Goal: Register for event/course

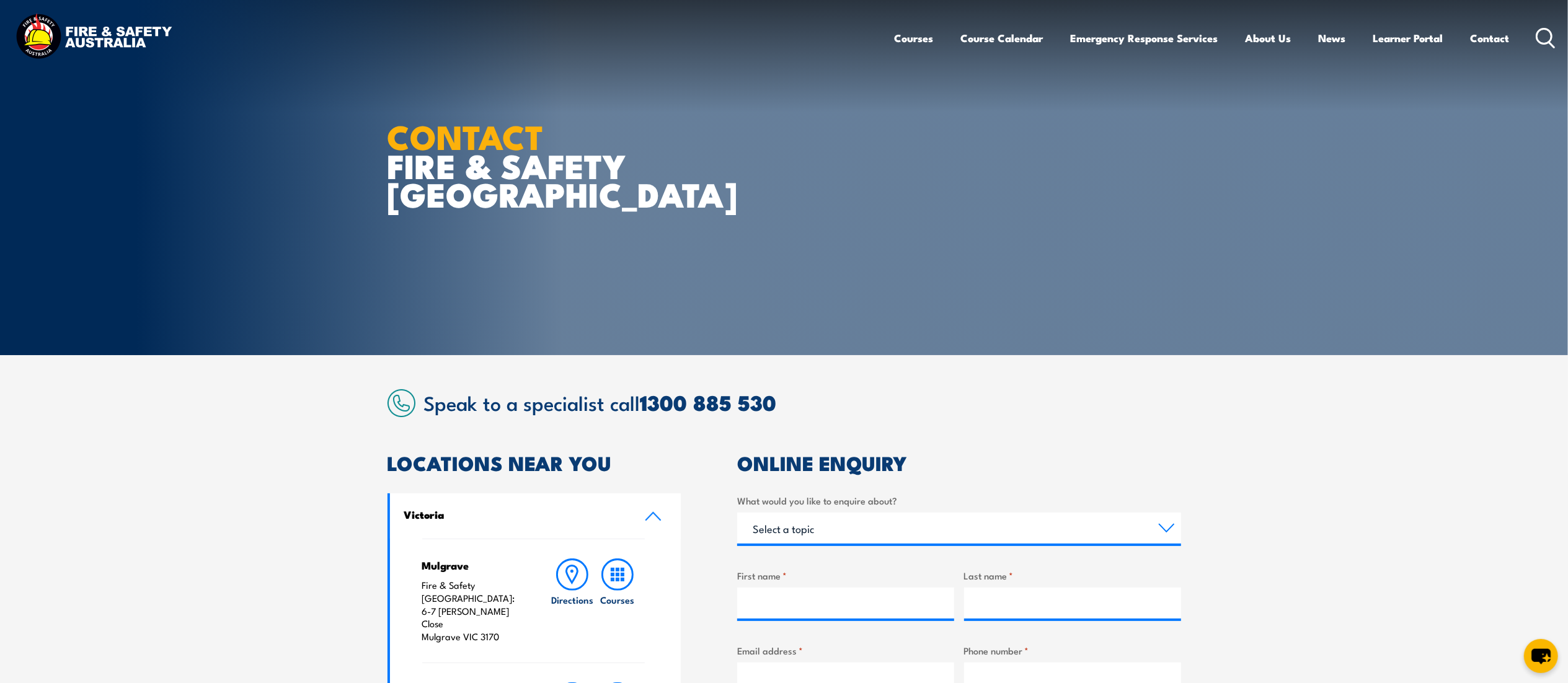
click at [1547, 37] on icon at bounding box center [1546, 38] width 20 height 21
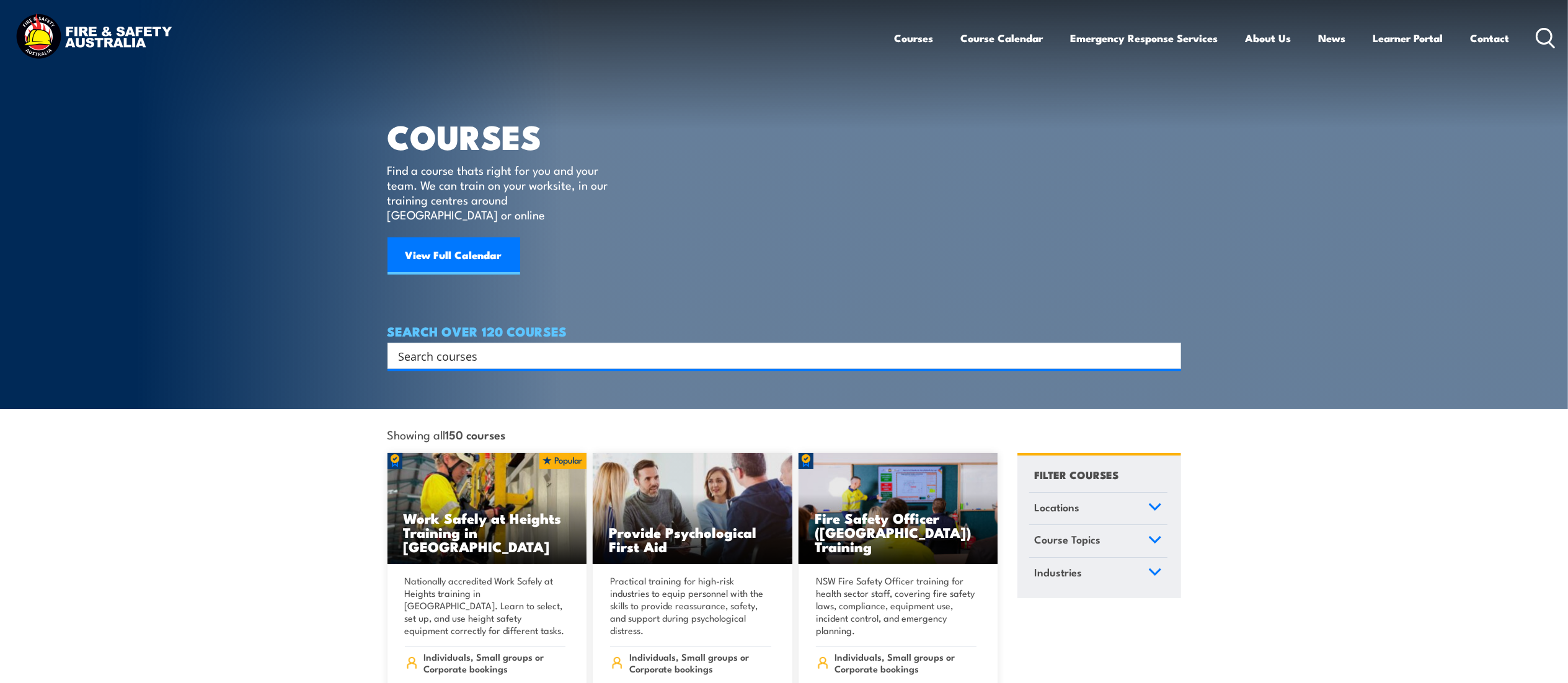
click at [460, 346] on input "Search input" at bounding box center [777, 356] width 756 height 19
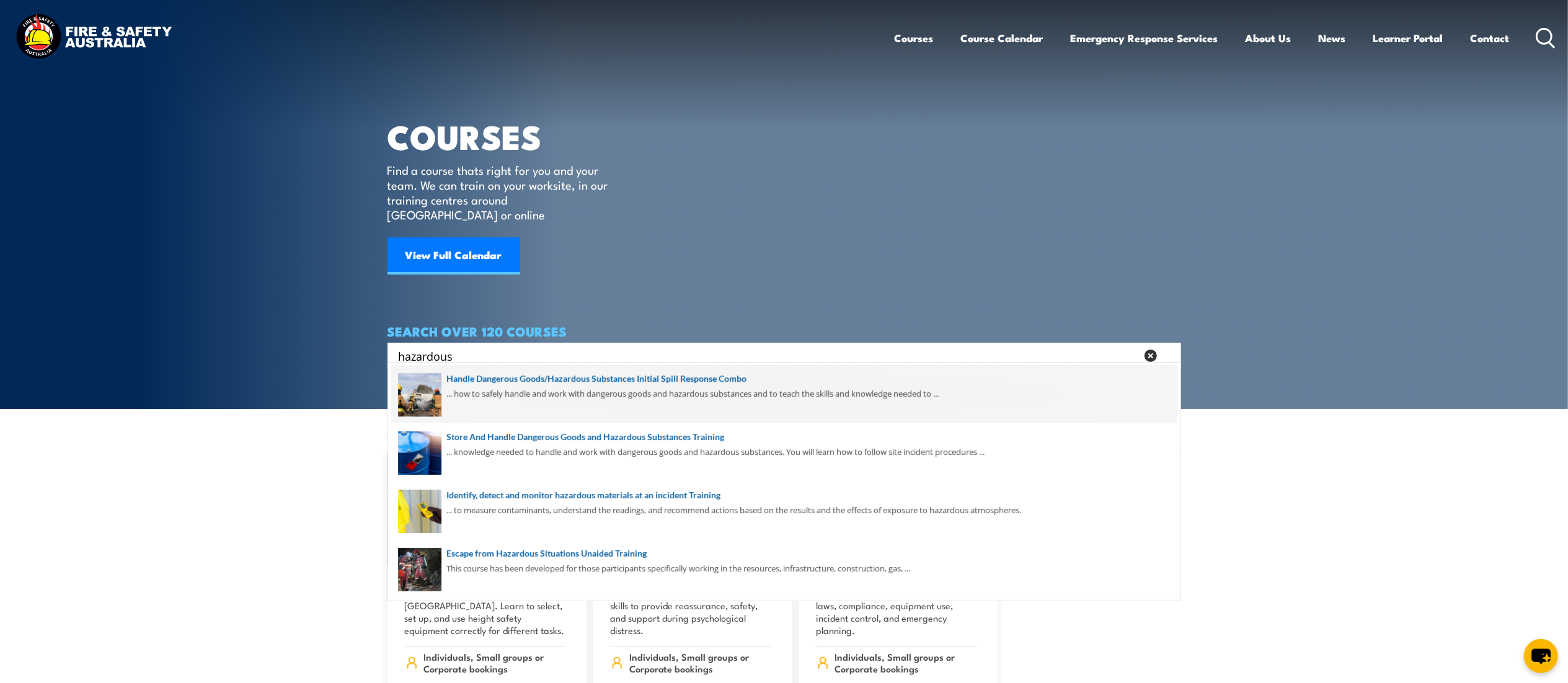
type input "hazardous"
click at [455, 386] on span at bounding box center [784, 394] width 786 height 58
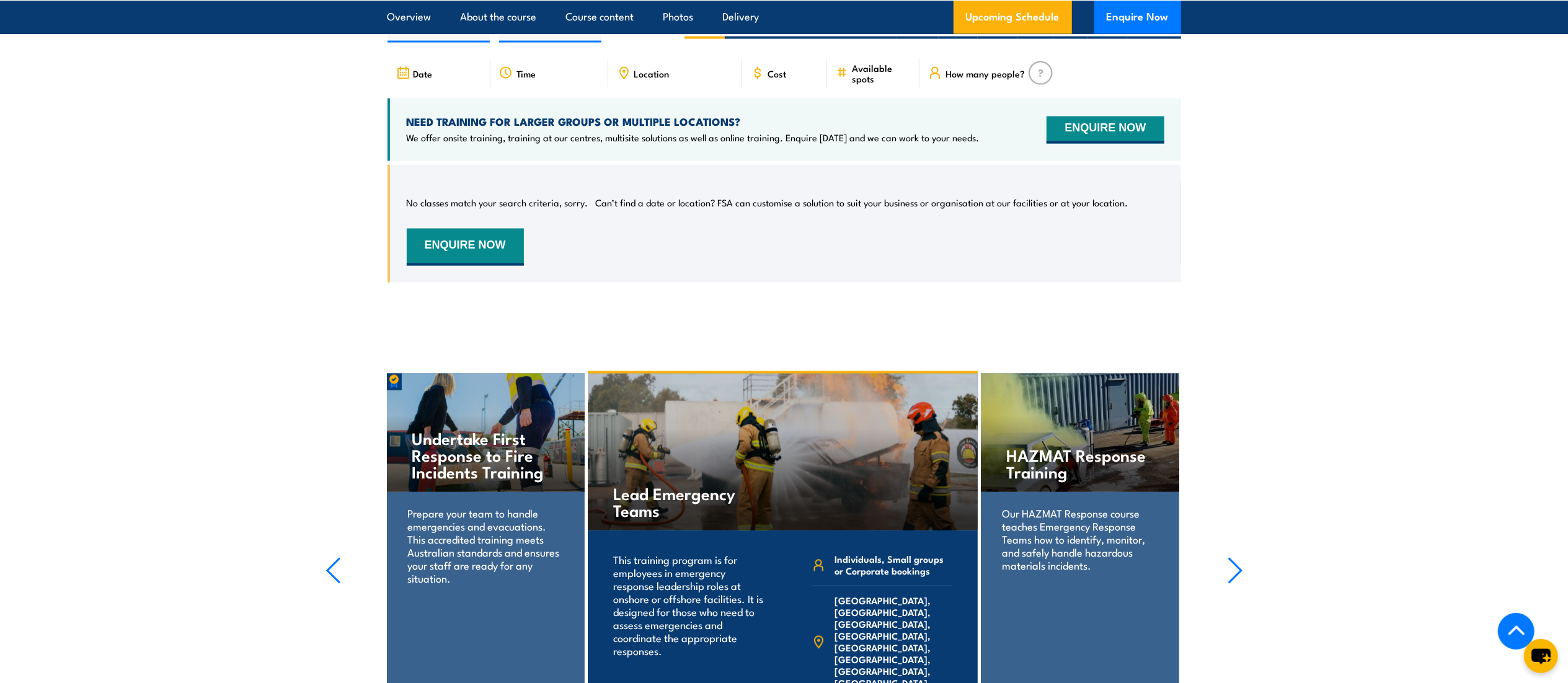
scroll to position [2187, 0]
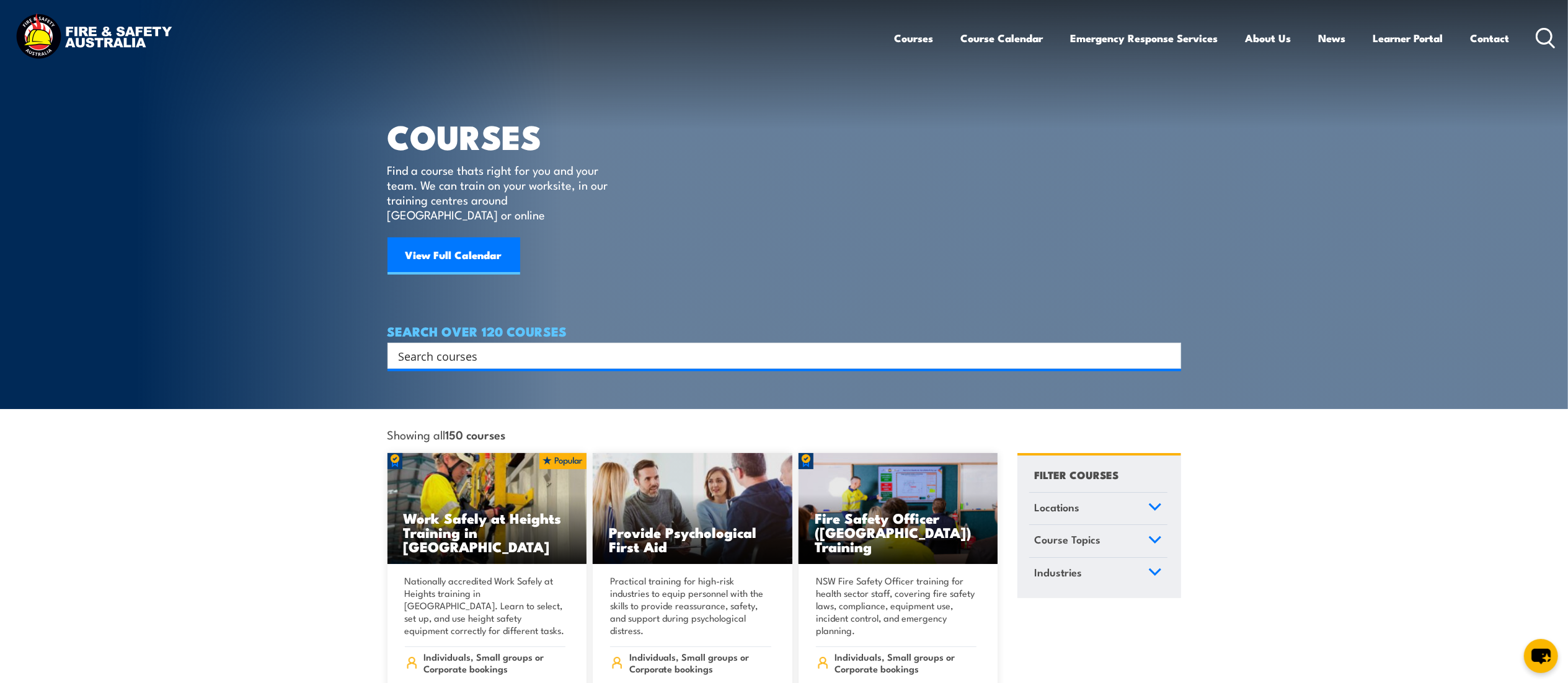
click at [618, 346] on input "Search input" at bounding box center [777, 356] width 756 height 19
type input "spills"
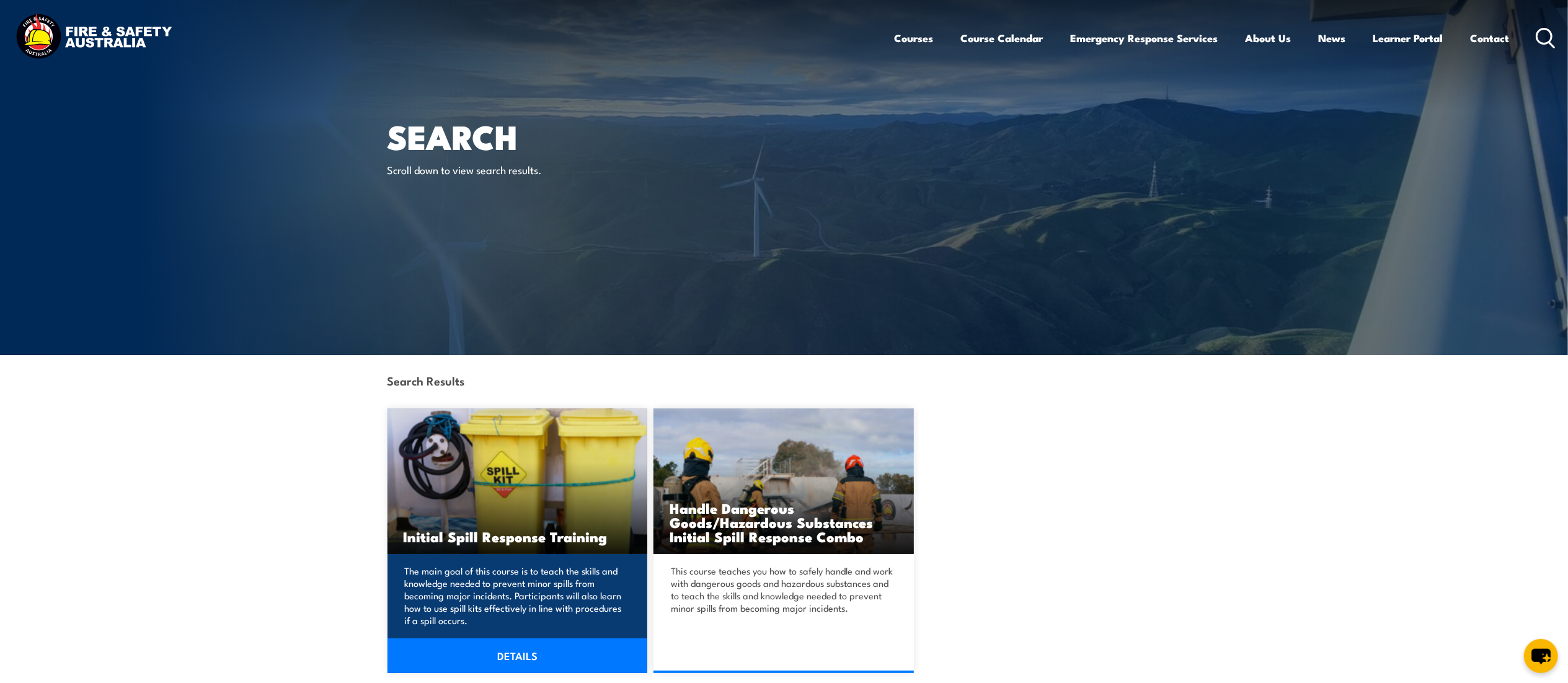
click at [554, 480] on img at bounding box center [518, 482] width 260 height 146
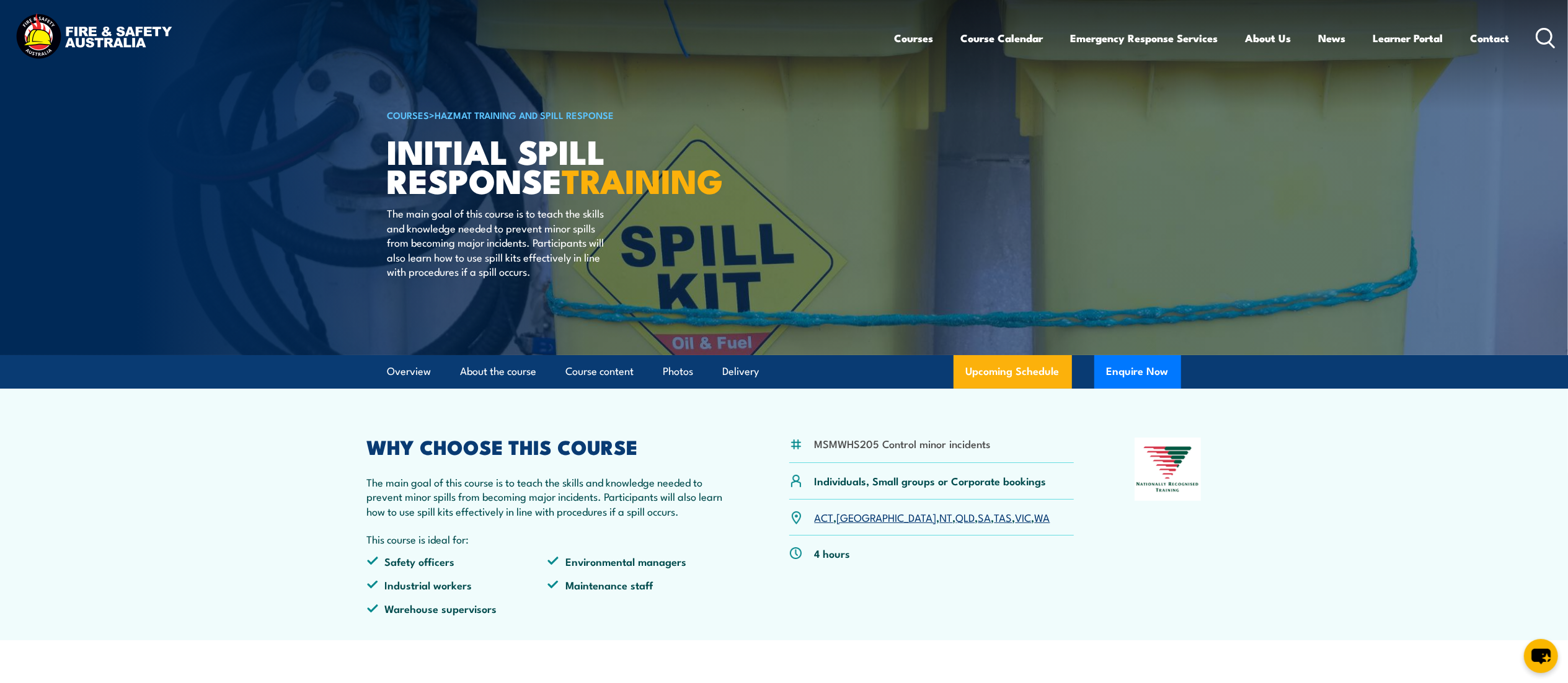
click at [887, 217] on article "COURSES > HAZMAT Training and Spill Response Initial Spill Response TRAINING Th…" at bounding box center [785, 178] width 794 height 355
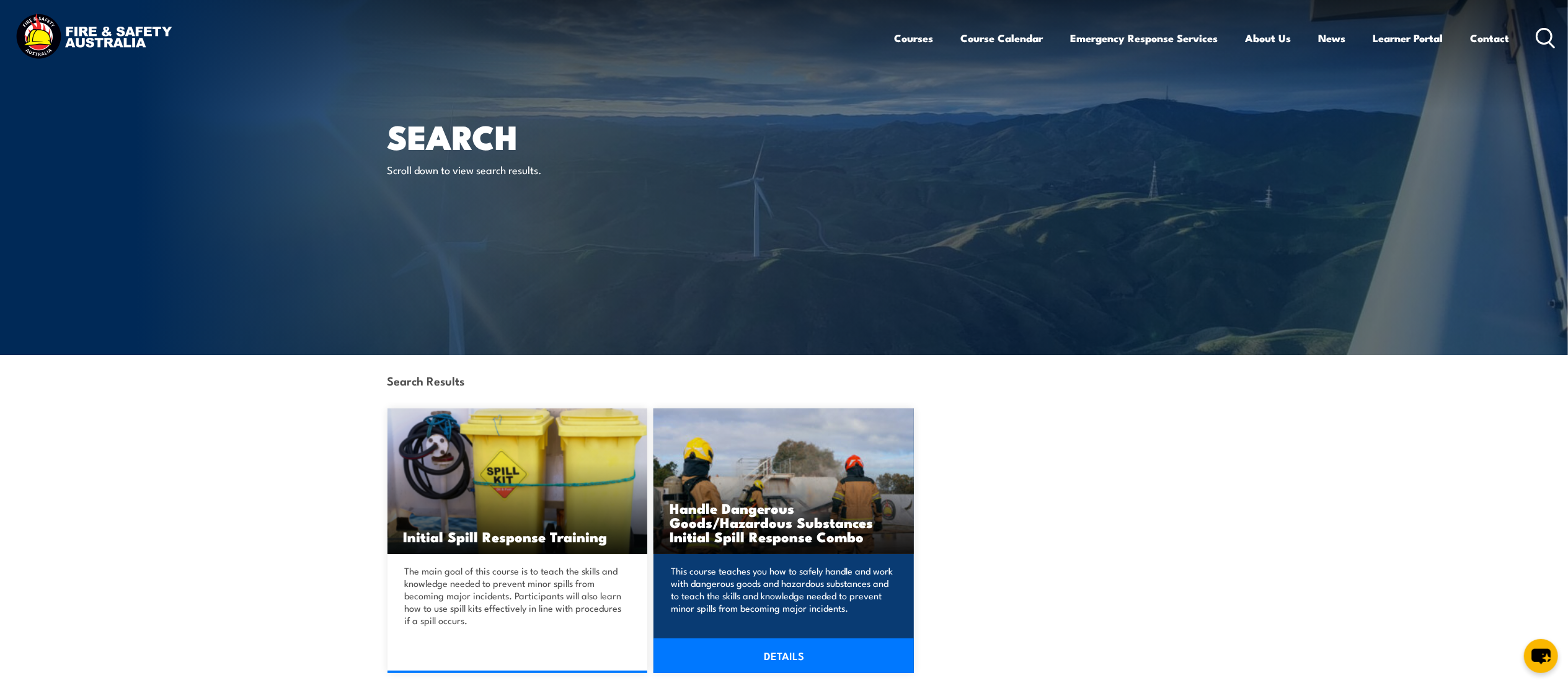
click at [767, 478] on img at bounding box center [783, 482] width 260 height 146
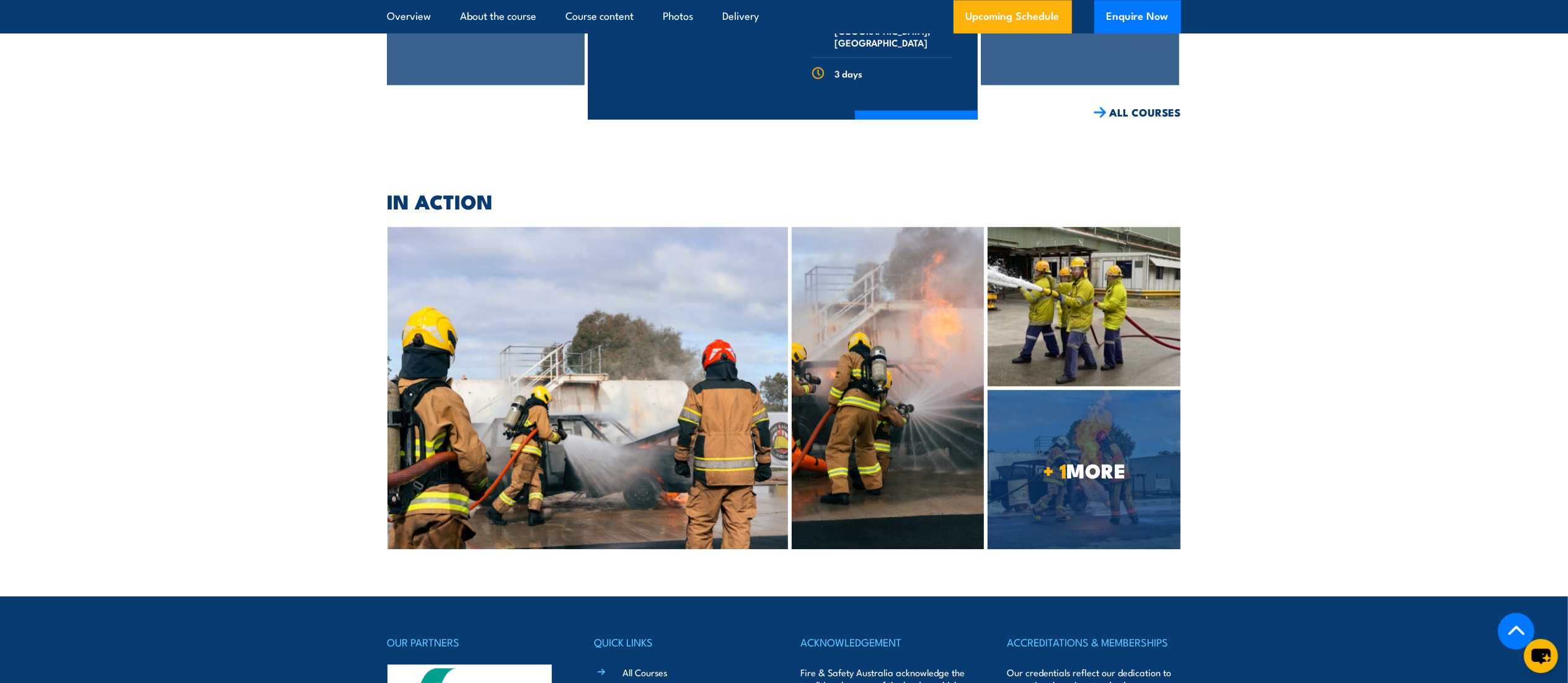
scroll to position [2896, 0]
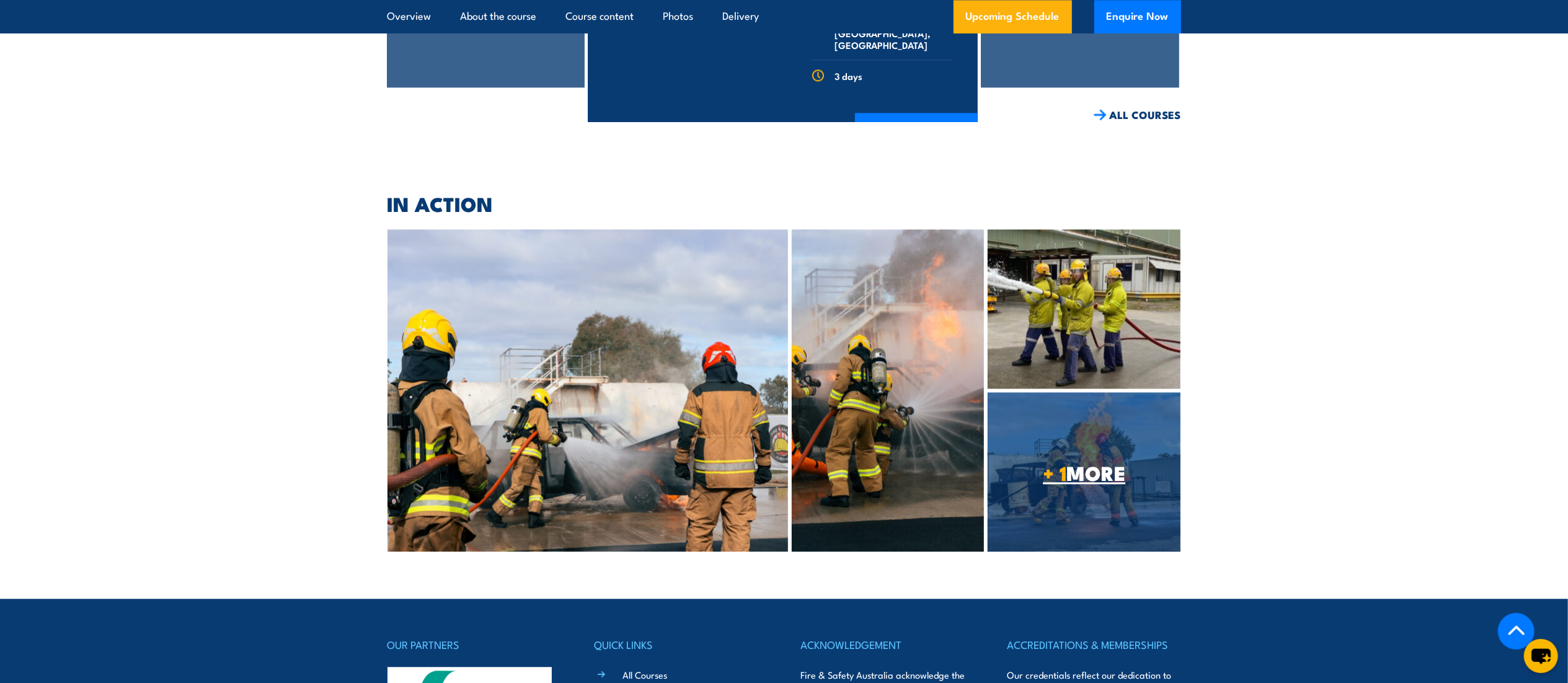
click at [1060, 392] on link "+ 1 MORE" at bounding box center [1084, 472] width 193 height 159
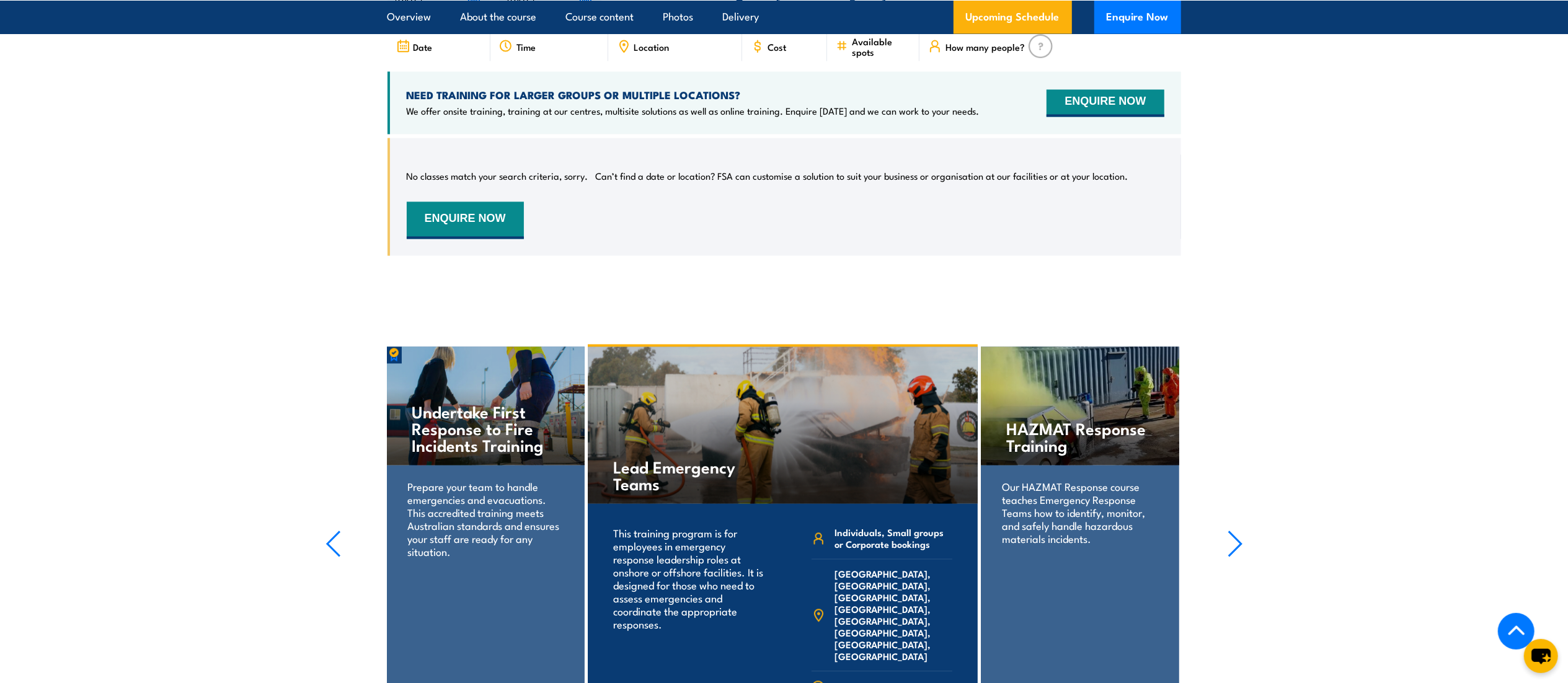
scroll to position [2280, 0]
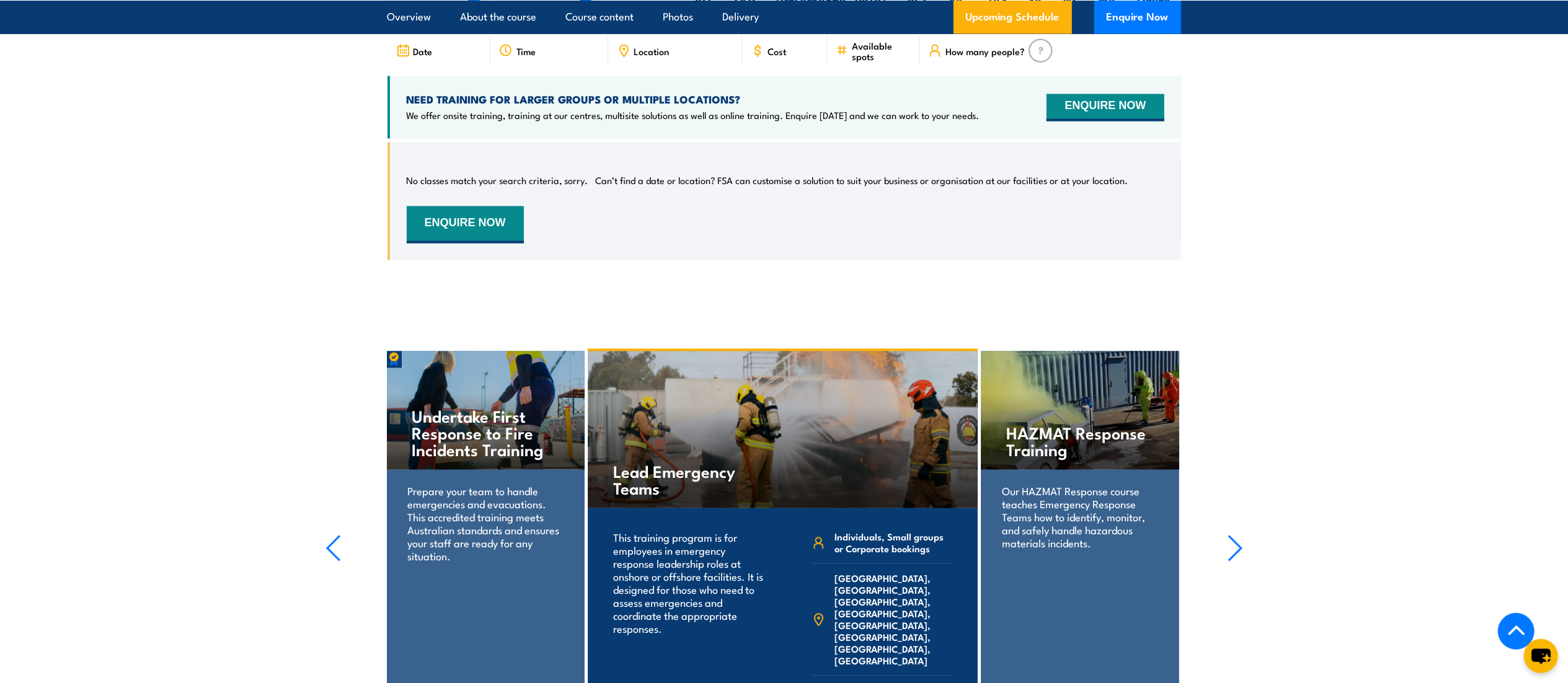
click at [1058, 378] on div "HAZMAT Response Training" at bounding box center [1080, 411] width 197 height 119
click at [1039, 425] on h4 "HAZMAT Response Training" at bounding box center [1080, 441] width 147 height 34
click at [1048, 520] on p "Our HAZMAT Response course teaches Emergency Response Teams how to identify, mo…" at bounding box center [1080, 517] width 156 height 65
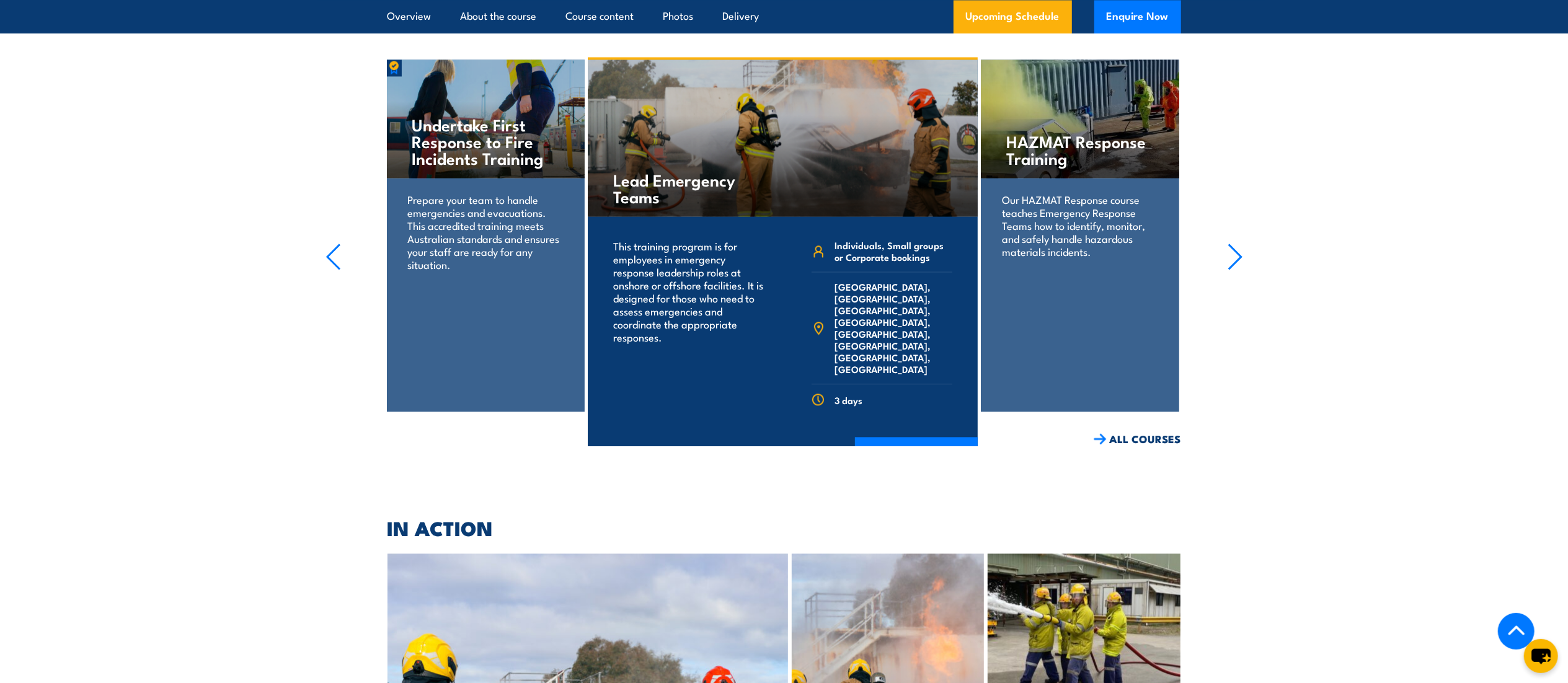
scroll to position [2465, 0]
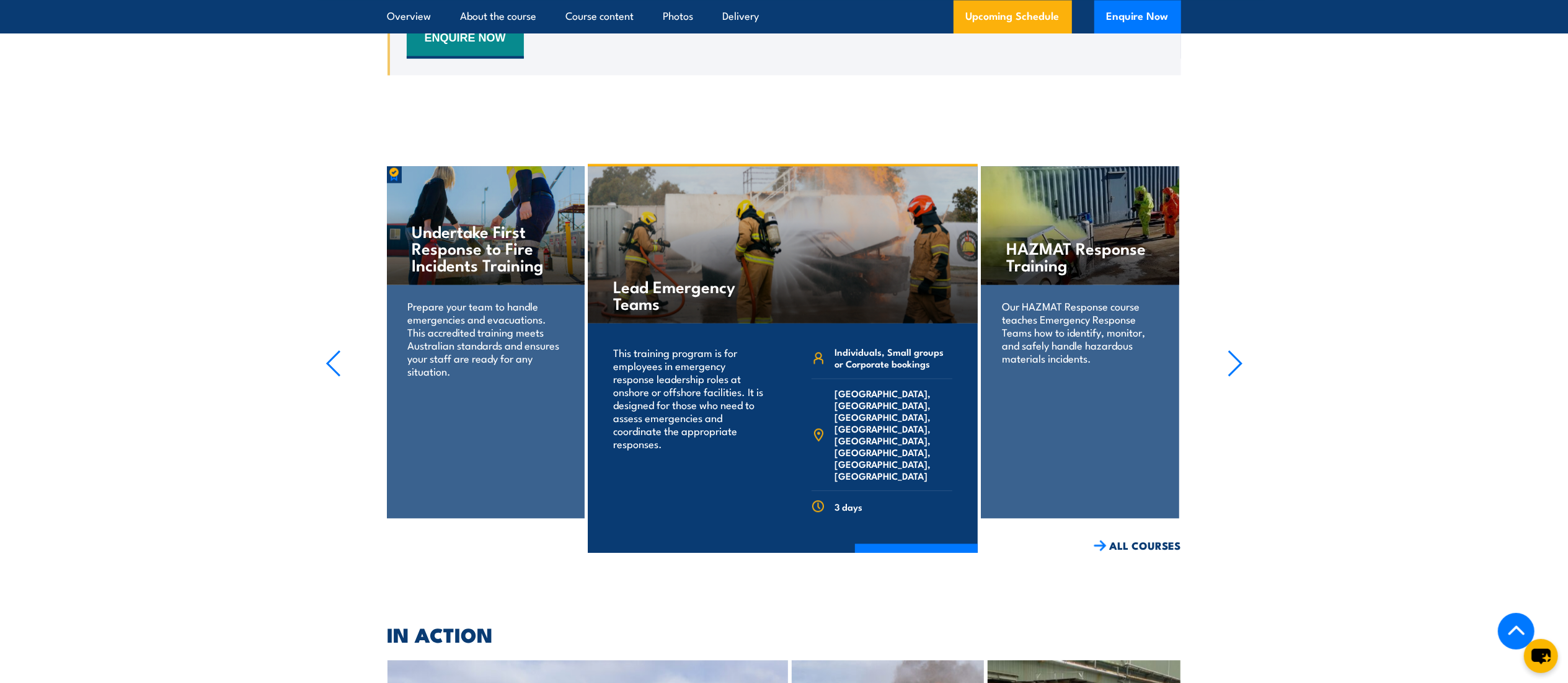
click at [1231, 350] on icon "button" at bounding box center [1235, 363] width 15 height 27
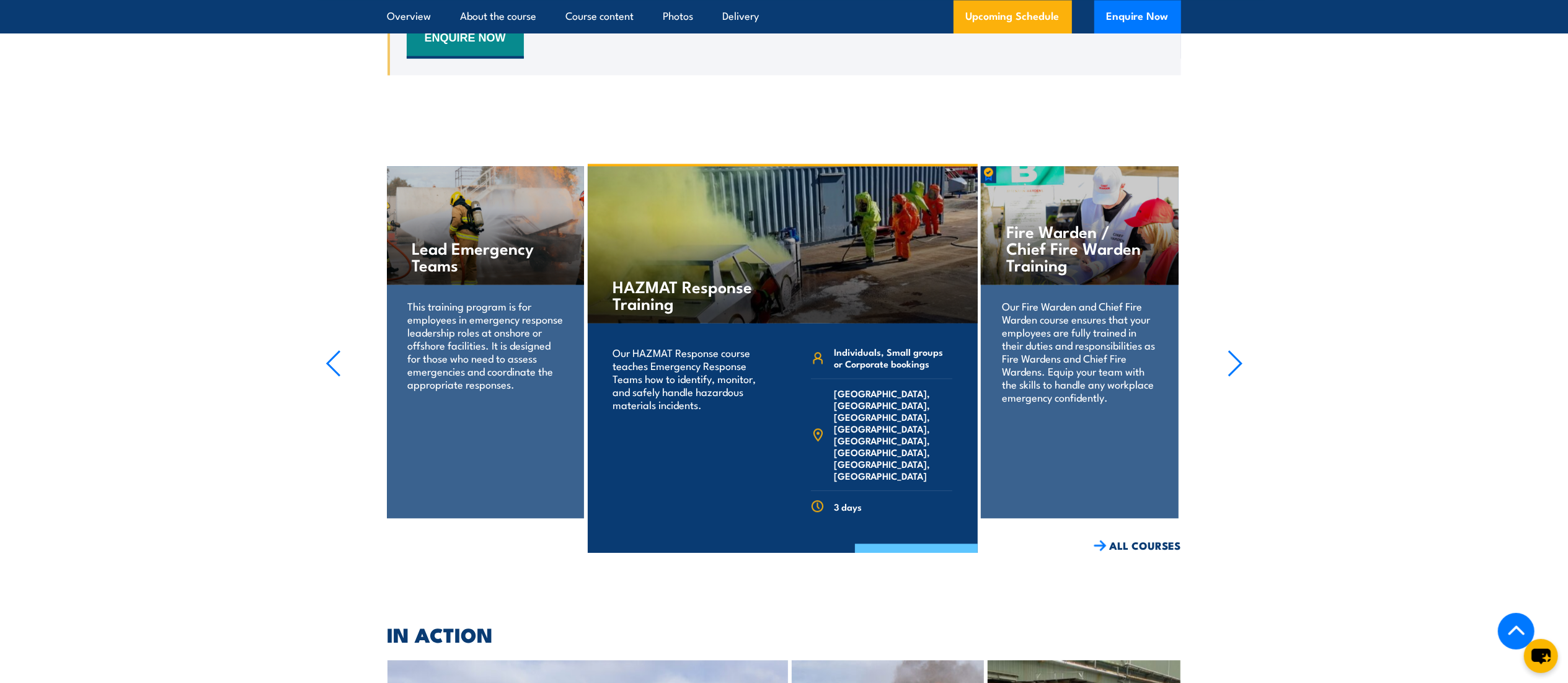
click at [893, 544] on link "COURSE DETAILS" at bounding box center [916, 560] width 123 height 32
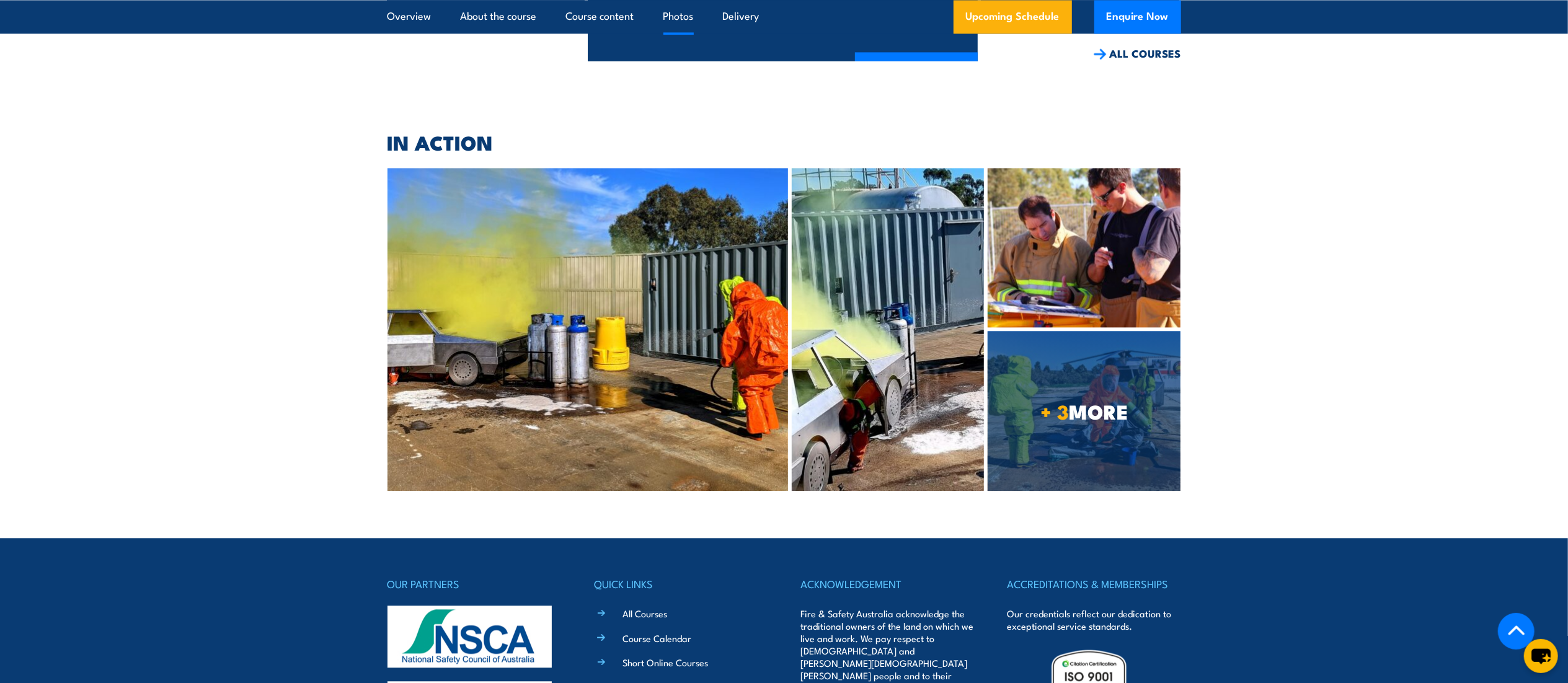
scroll to position [2690, 0]
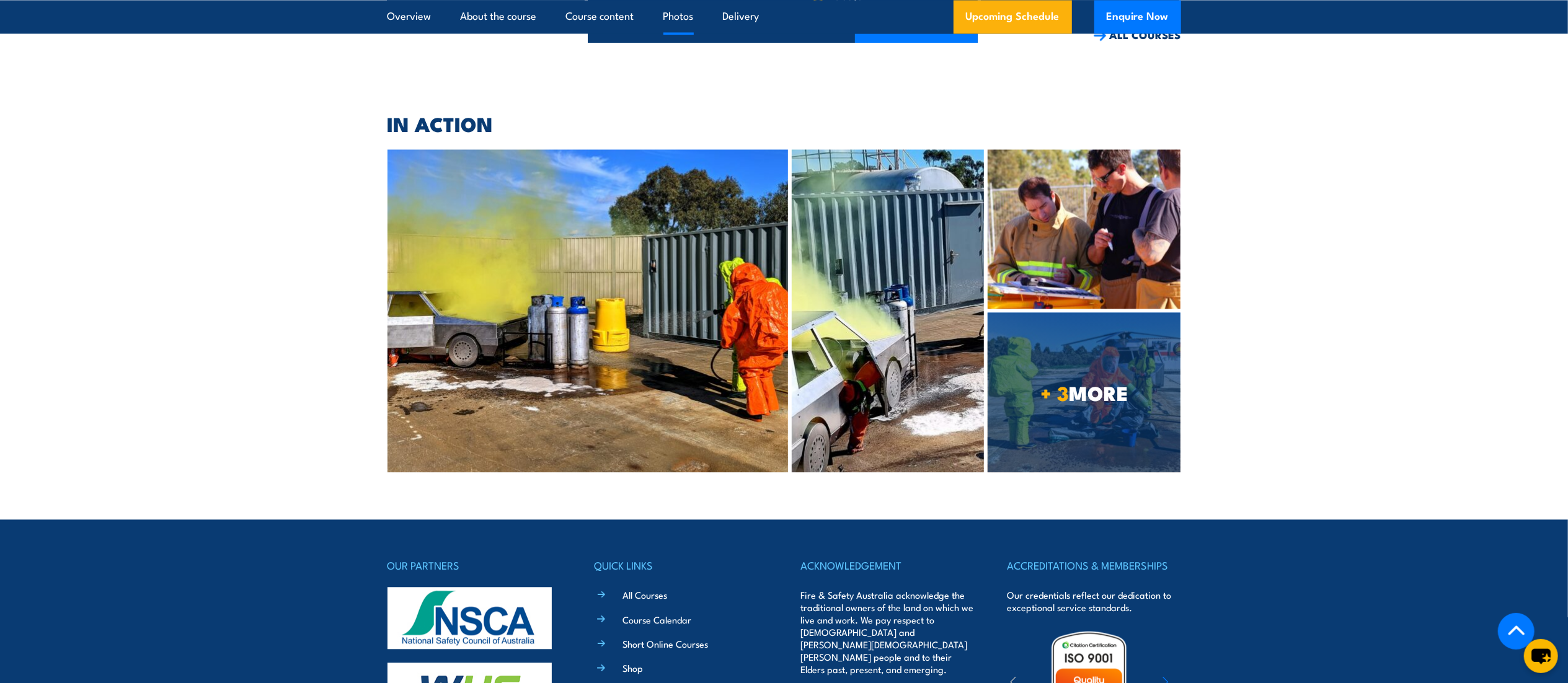
click at [1099, 191] on img at bounding box center [1084, 229] width 193 height 159
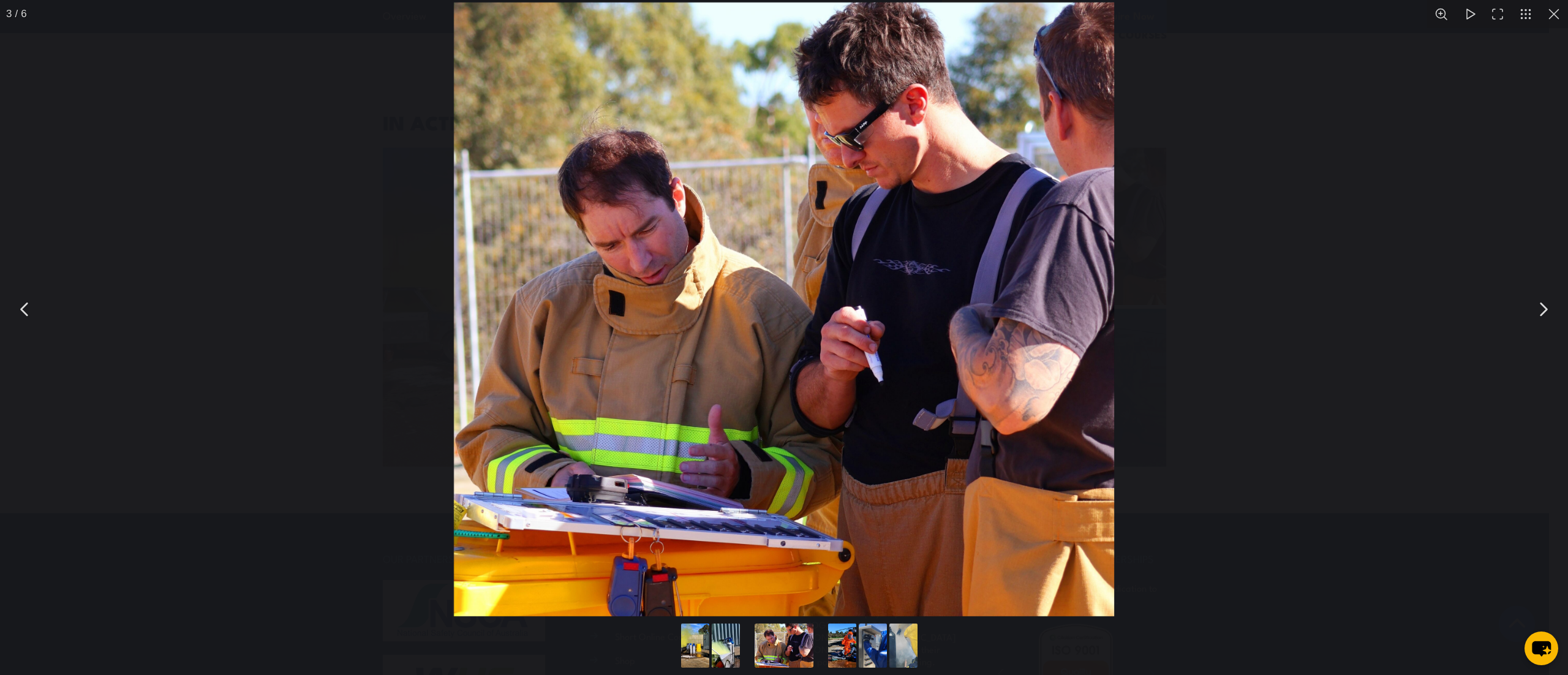
click at [841, 649] on button "Go to slide #4" at bounding box center [843, 646] width 59 height 44
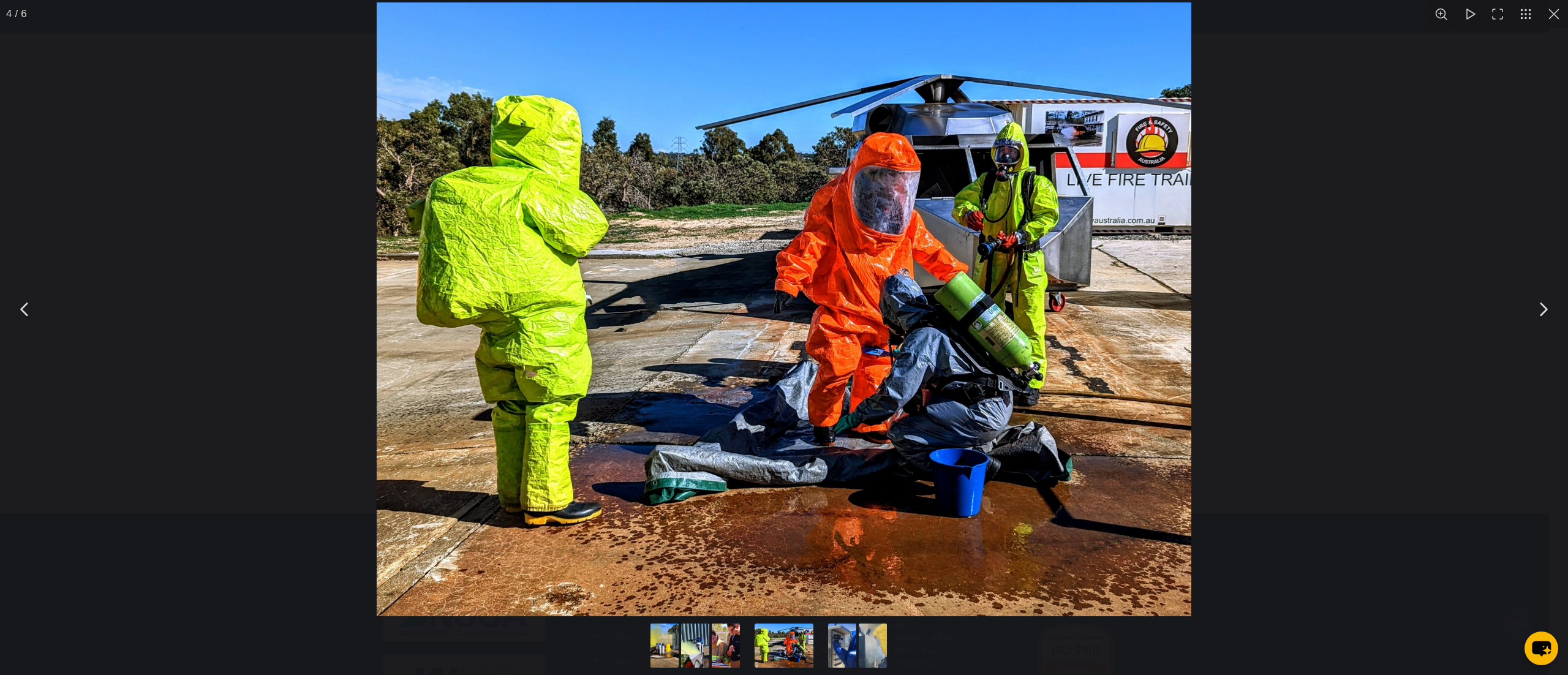
click at [831, 639] on button "Go to slide #5" at bounding box center [843, 646] width 59 height 44
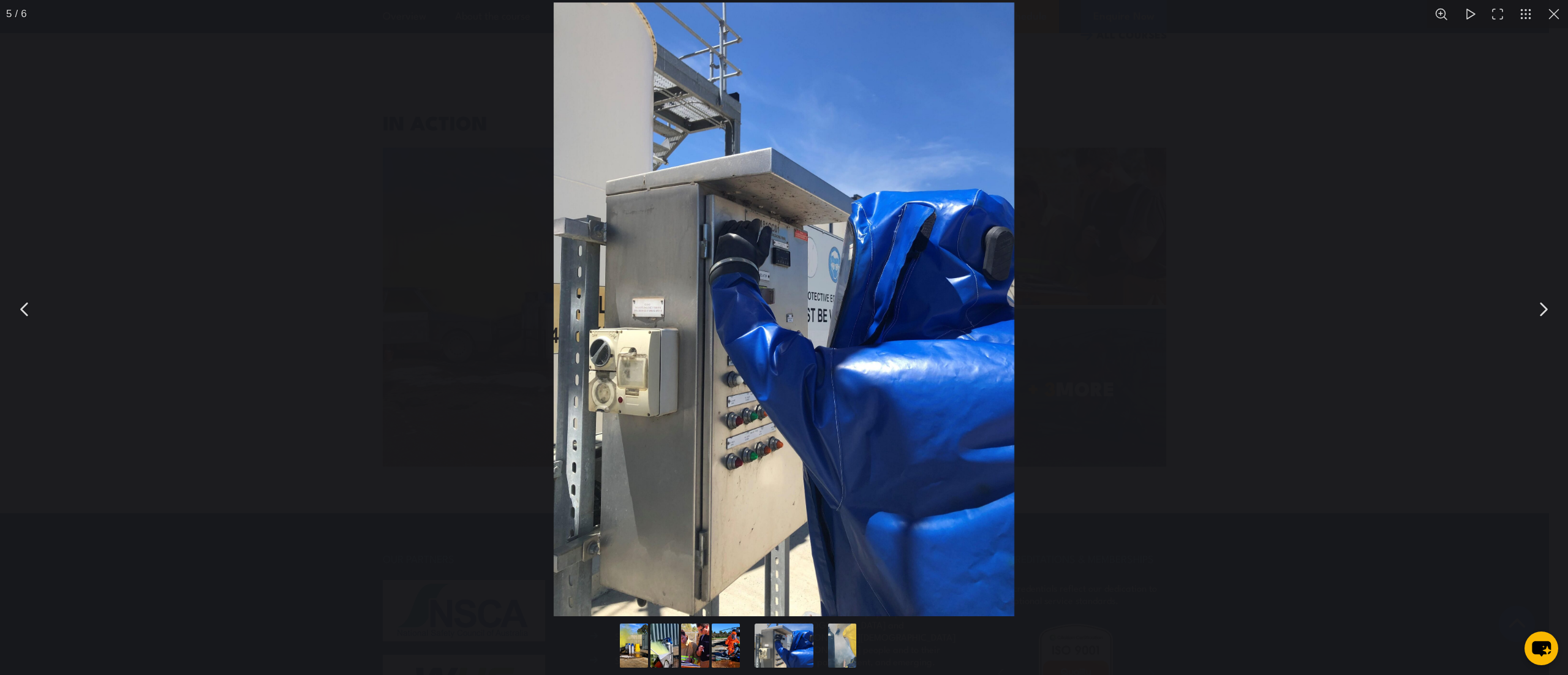
click at [835, 646] on button "Go to slide #6" at bounding box center [843, 646] width 59 height 44
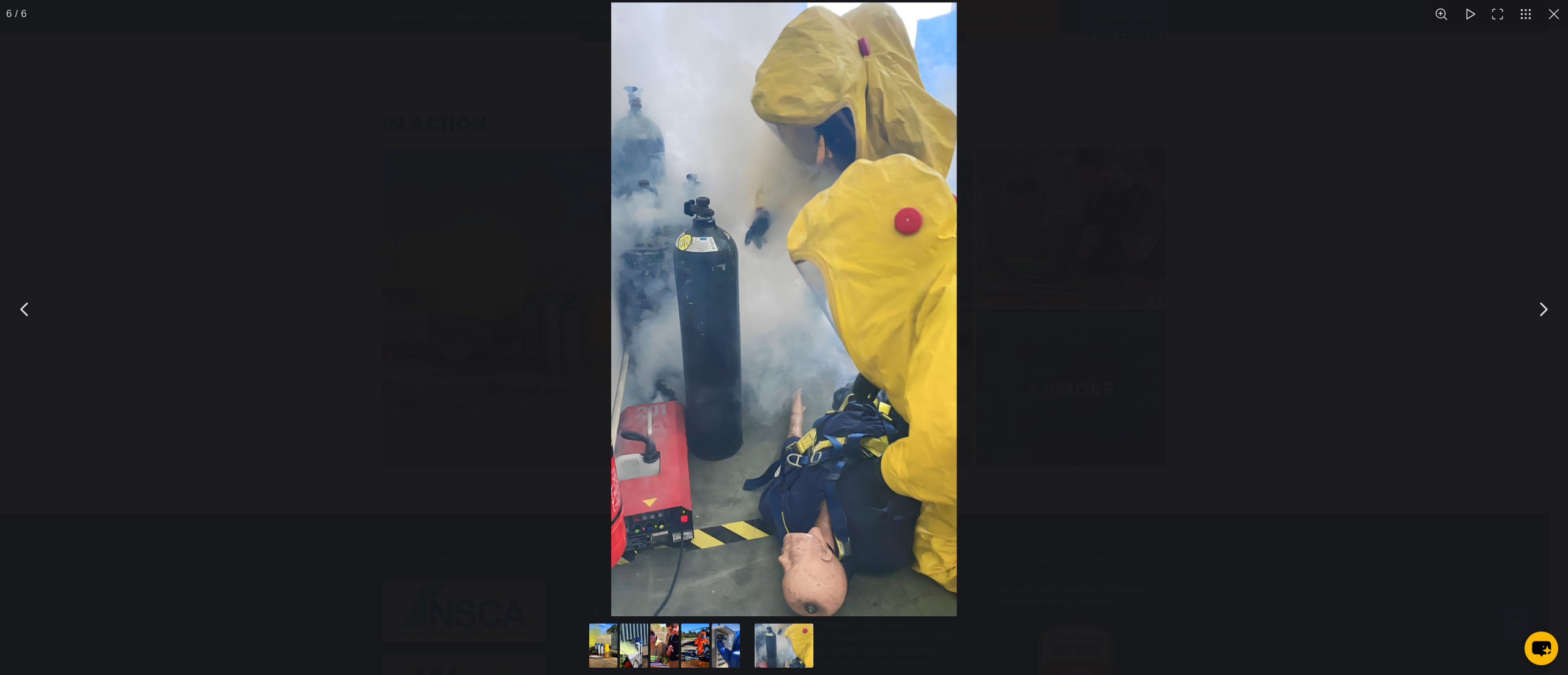
click at [1548, 20] on button "You can close this modal content with the ESC key" at bounding box center [1554, 14] width 28 height 28
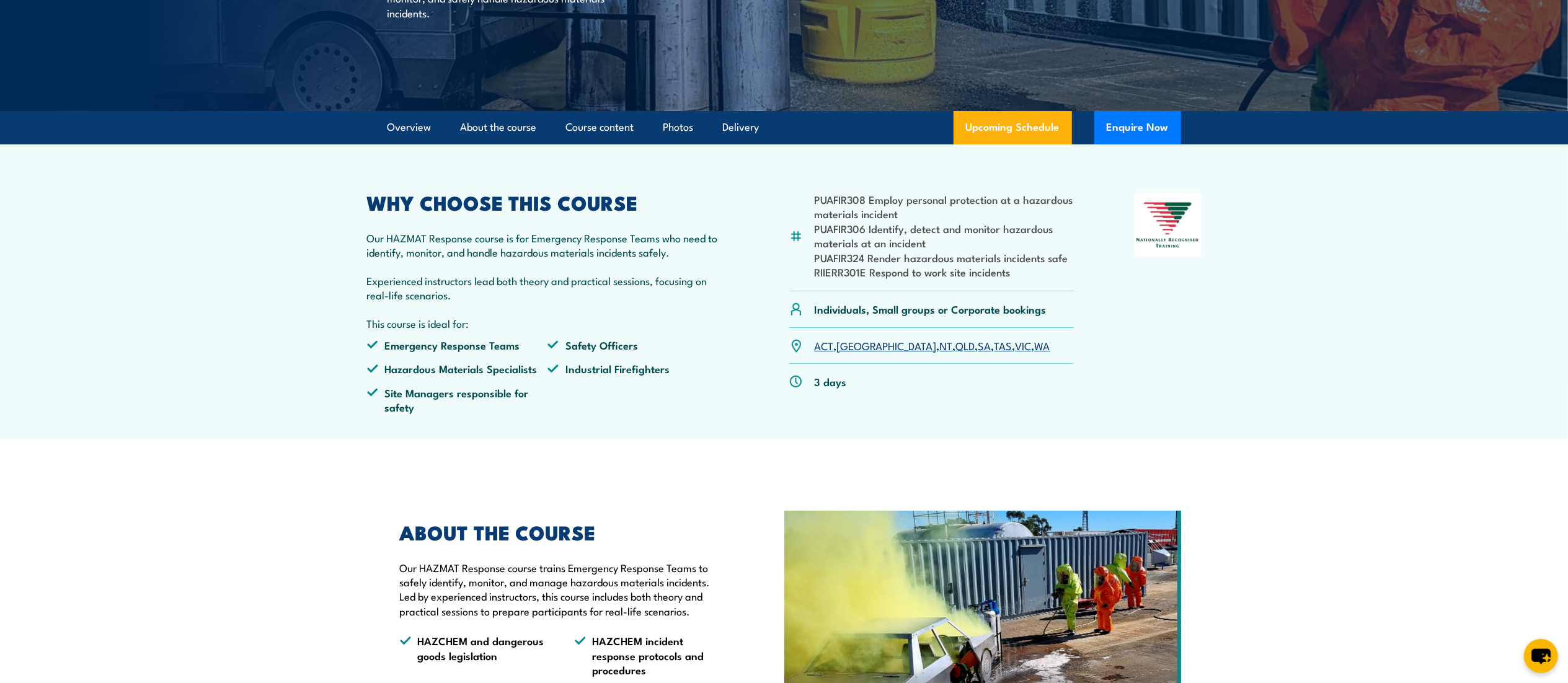
scroll to position [254, 0]
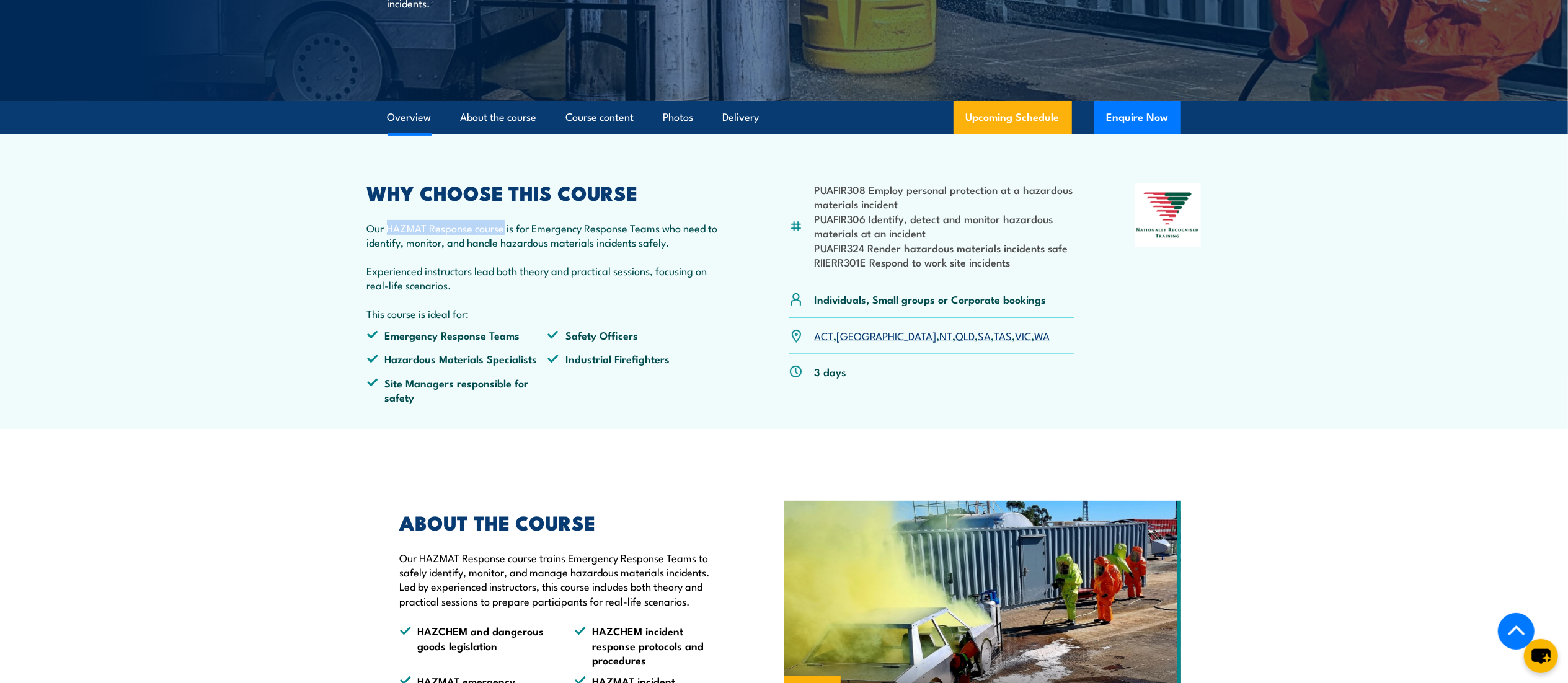
drag, startPoint x: 390, startPoint y: 225, endPoint x: 506, endPoint y: 227, distance: 116.0
click at [506, 227] on p "Our HAZMAT Response course is for Emergency Response Teams who need to identify…" at bounding box center [548, 235] width 362 height 29
copy p "HAZMAT Response course"
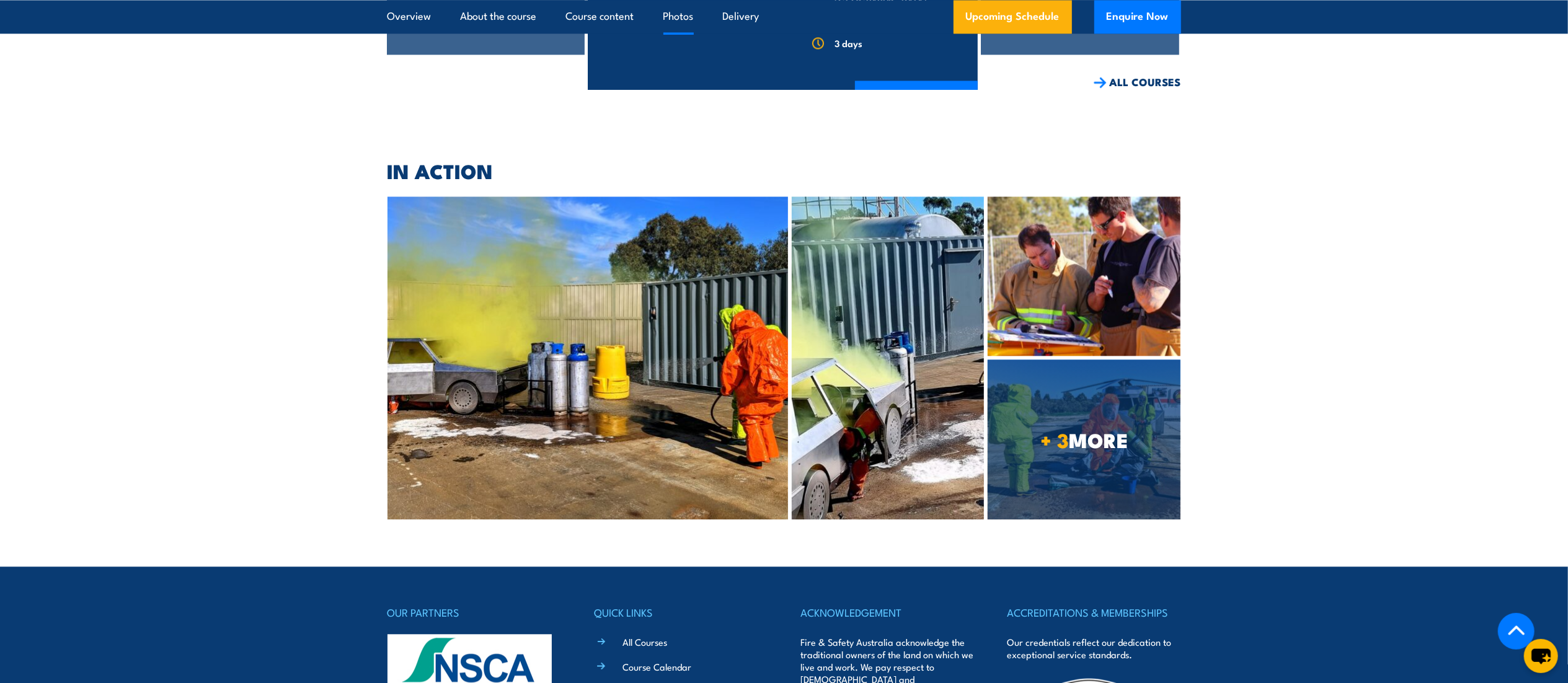
scroll to position [2645, 0]
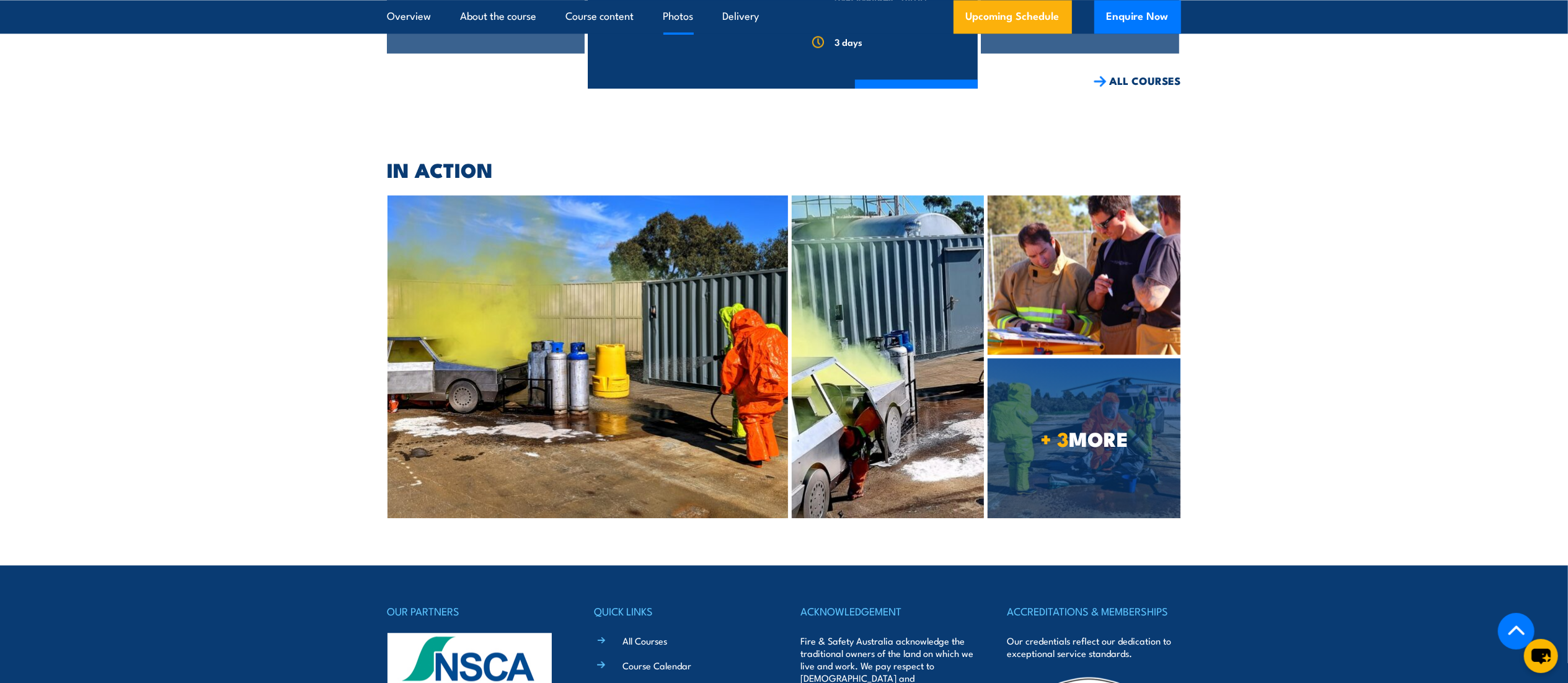
click at [587, 373] on img at bounding box center [588, 356] width 401 height 323
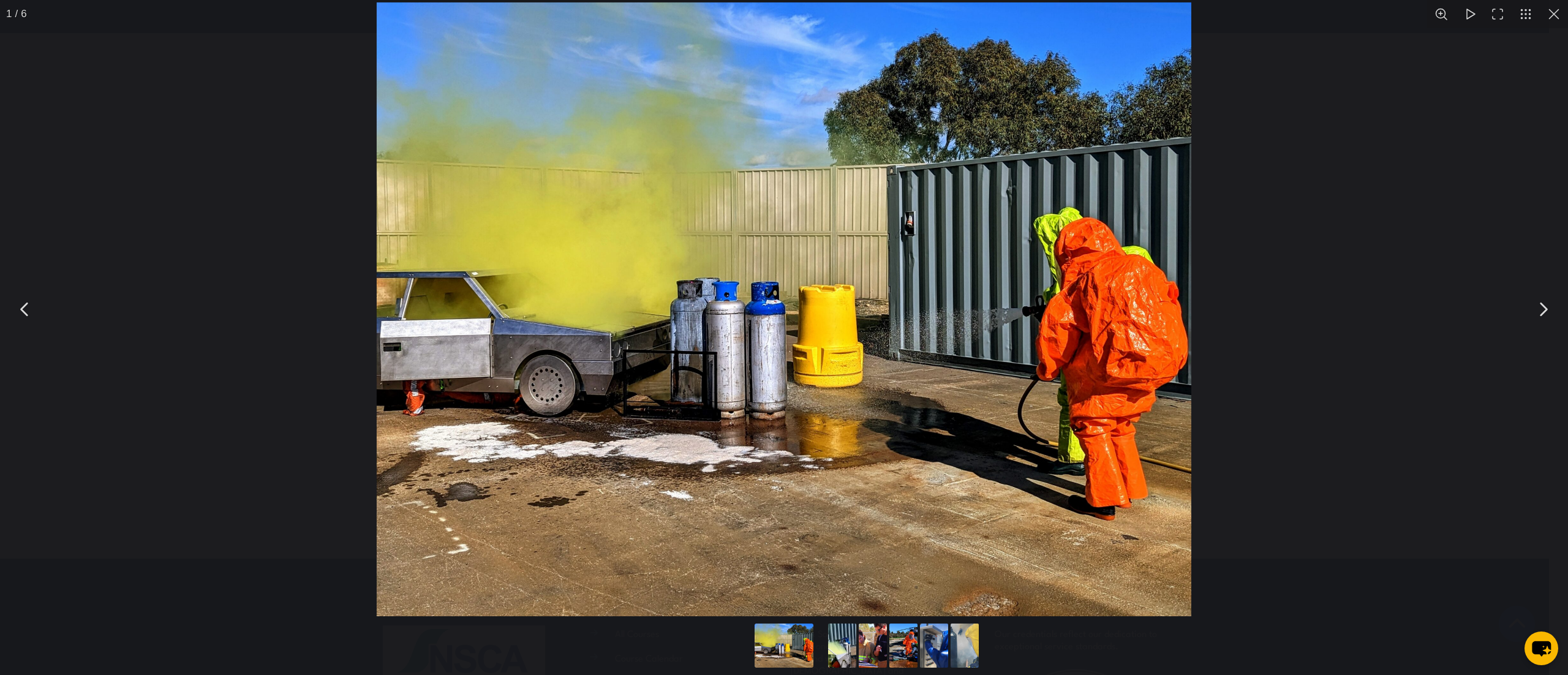
click at [1541, 318] on button "You can close this modal content with the ESC key" at bounding box center [1543, 309] width 31 height 31
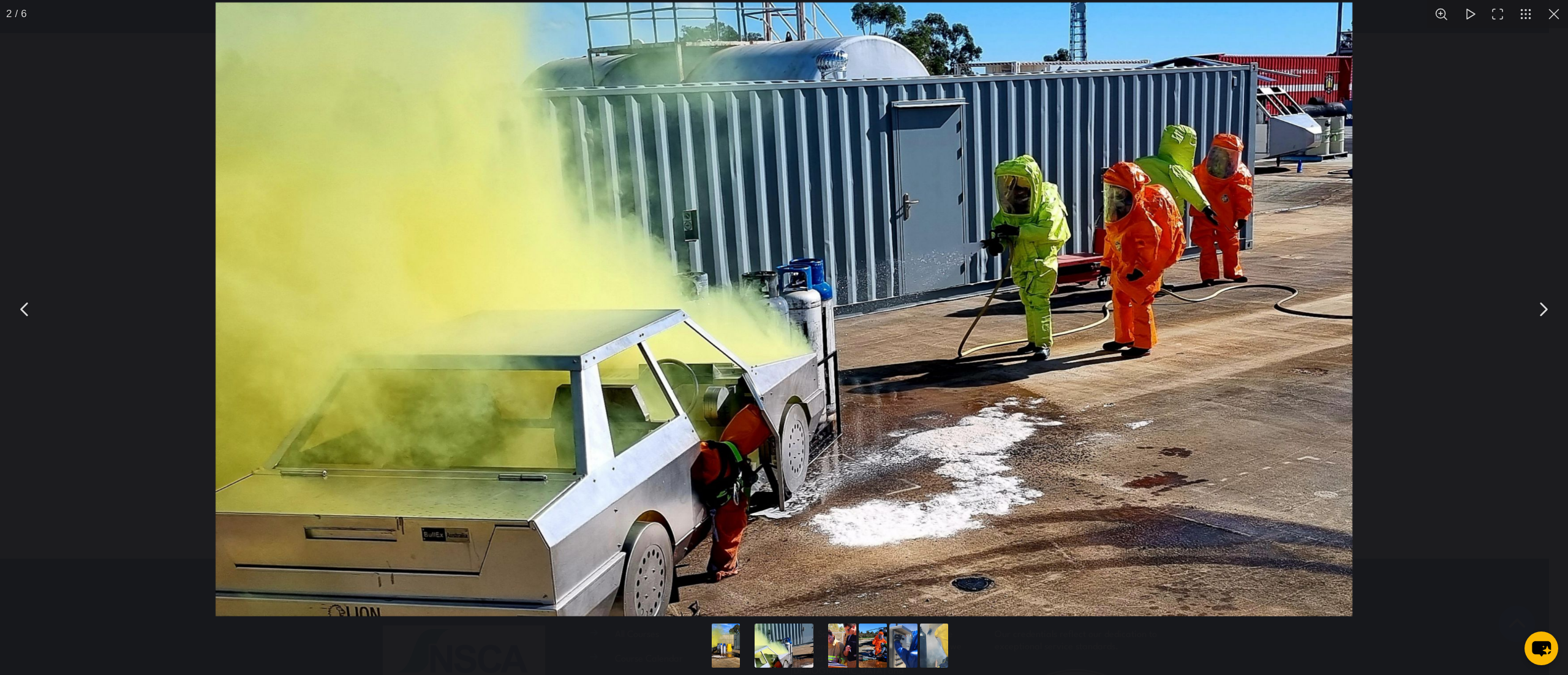
click at [1541, 319] on button "You can close this modal content with the ESC key" at bounding box center [1543, 309] width 31 height 31
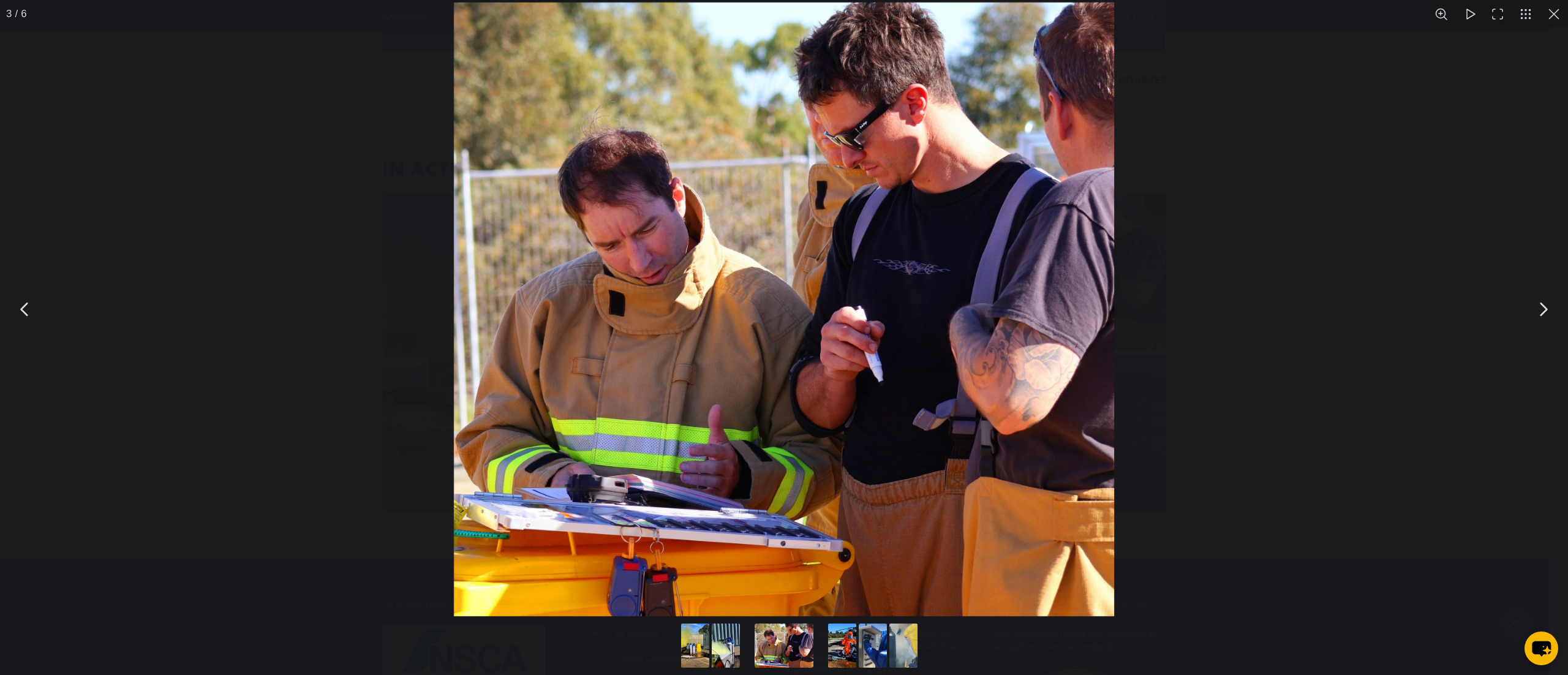
click at [1541, 319] on button "You can close this modal content with the ESC key" at bounding box center [1543, 309] width 31 height 31
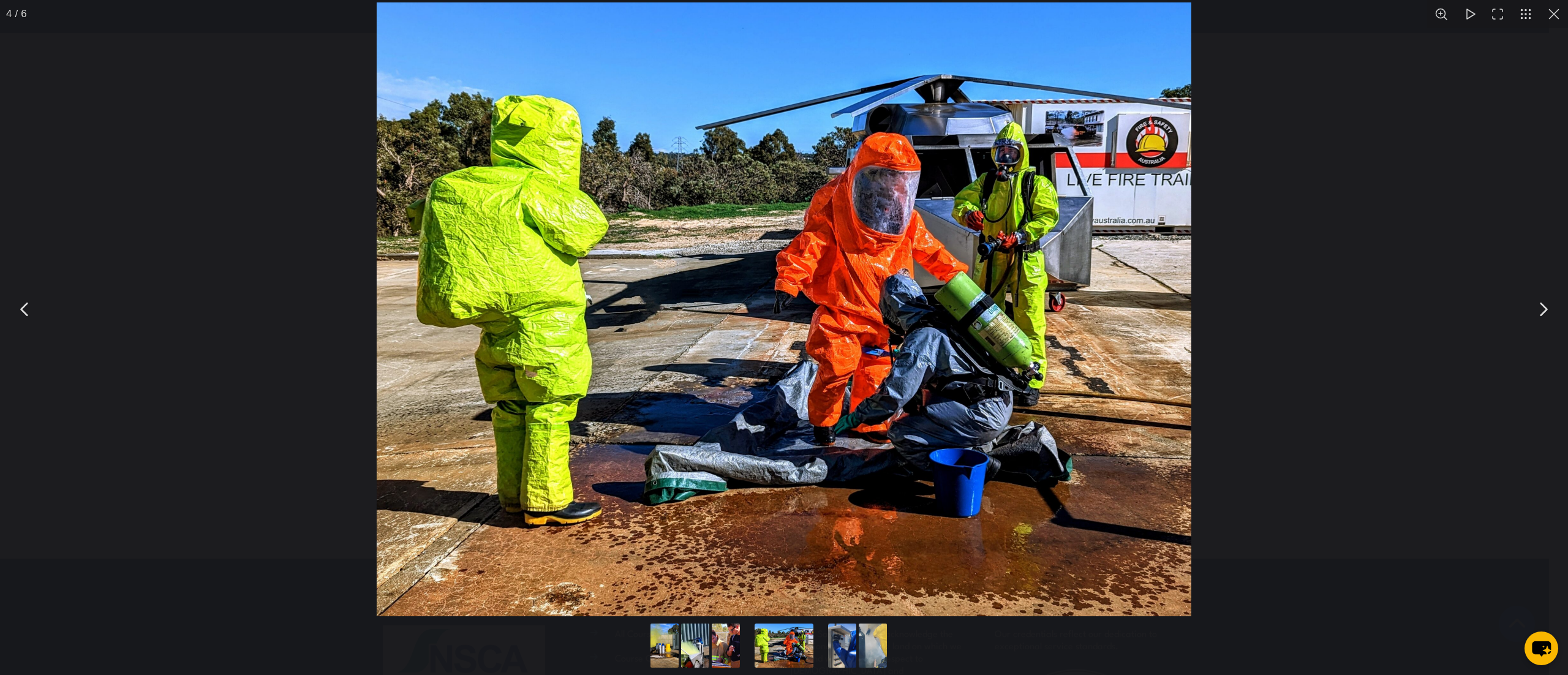
click at [1539, 325] on button "You can close this modal content with the ESC key" at bounding box center [1543, 309] width 31 height 31
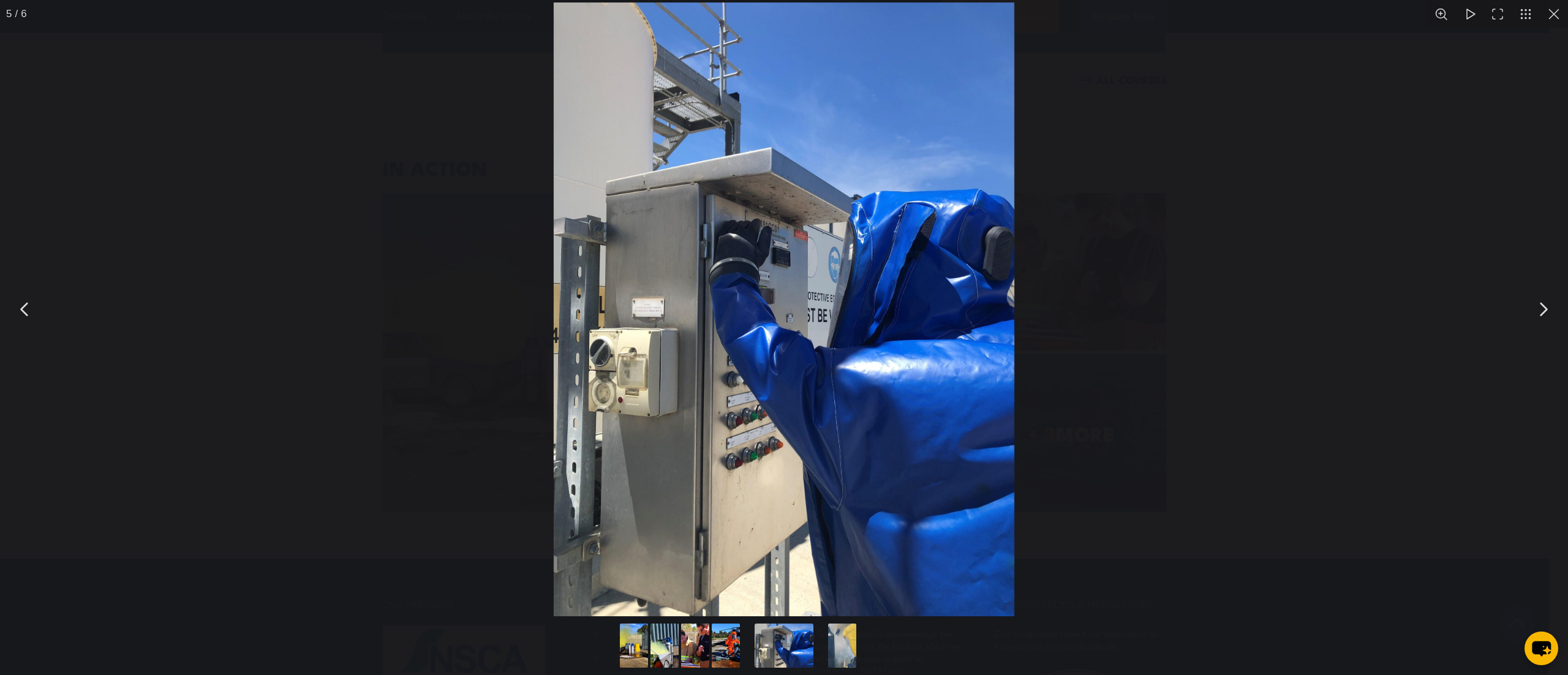
click at [1535, 314] on button "You can close this modal content with the ESC key" at bounding box center [1543, 309] width 31 height 31
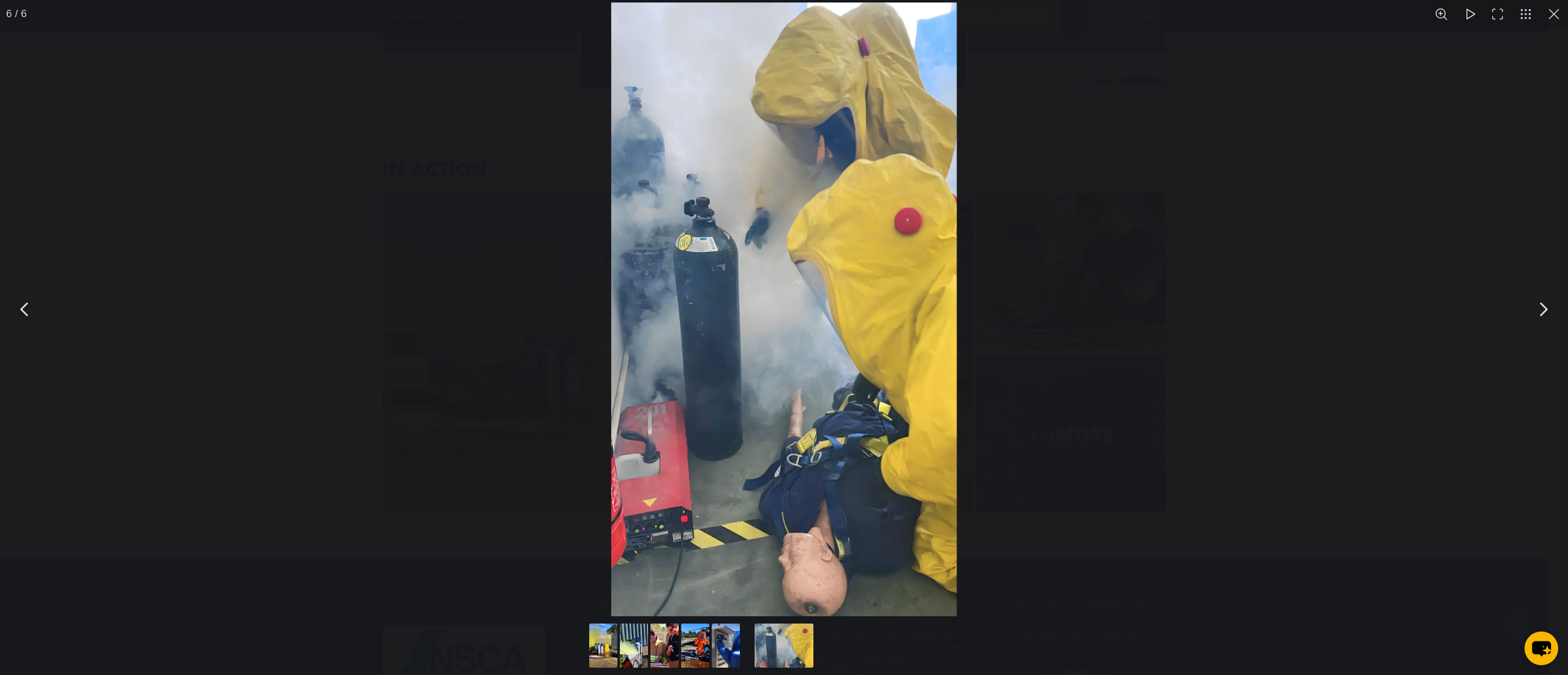
click at [1538, 323] on button "You can close this modal content with the ESC key" at bounding box center [1543, 309] width 31 height 31
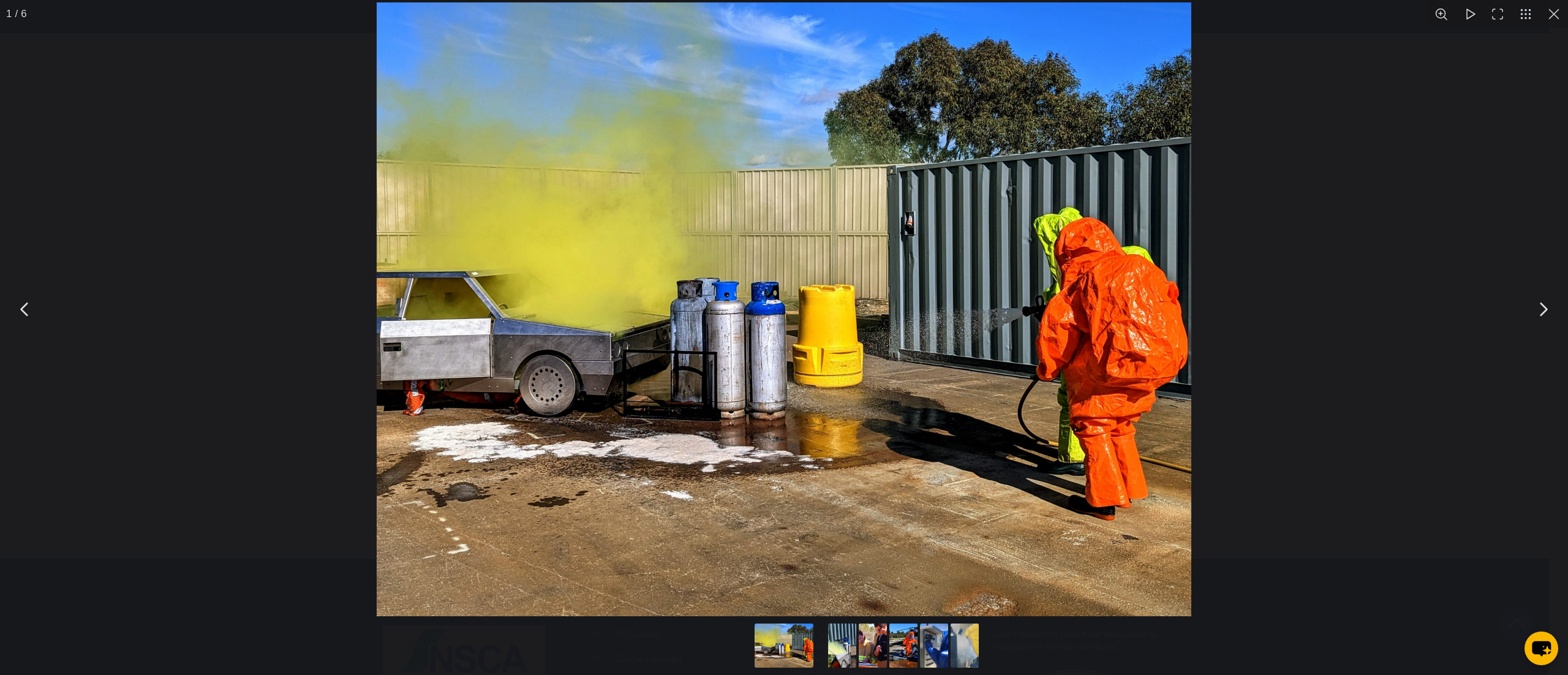
click at [1548, 29] on div "You can close this modal content with the ESC key" at bounding box center [784, 309] width 1568 height 619
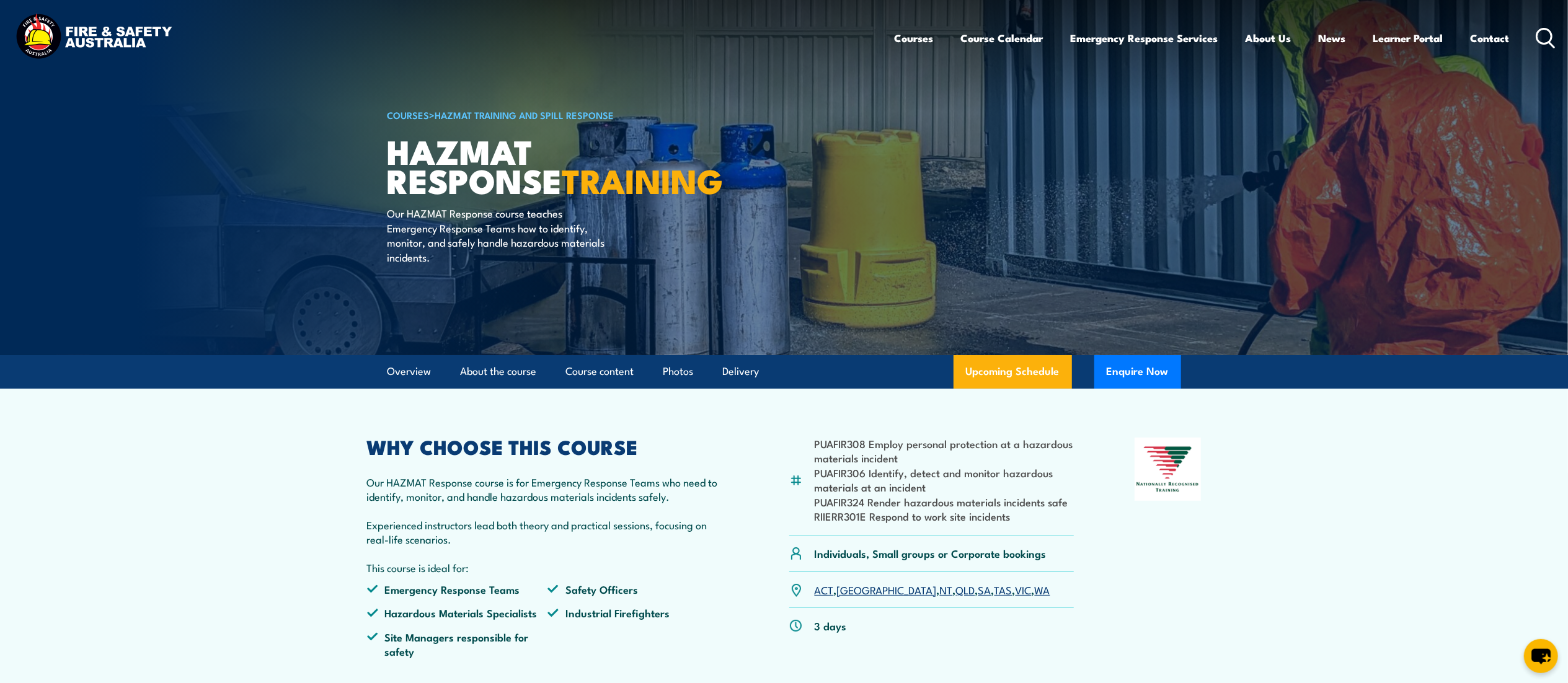
click at [1539, 30] on circle at bounding box center [1545, 36] width 15 height 15
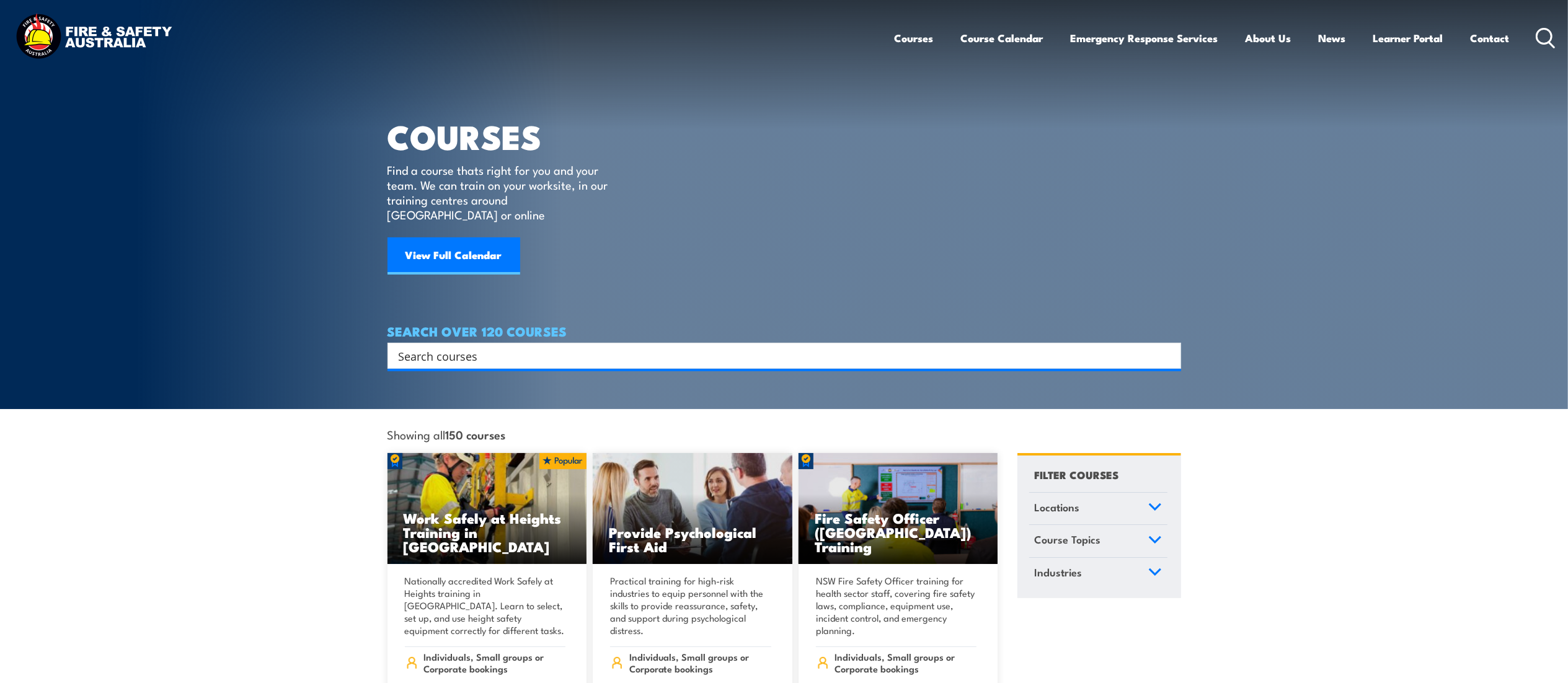
click at [497, 346] on input "Search input" at bounding box center [777, 356] width 756 height 19
paste input "Lor ips dol sita cons adipisci eli seddoeius tempo incididun? Utlabo etdolorema…"
type input "Lor ips dol sita cons adipisci eli seddoeius tempo incididun? Utlabo etdolorema…"
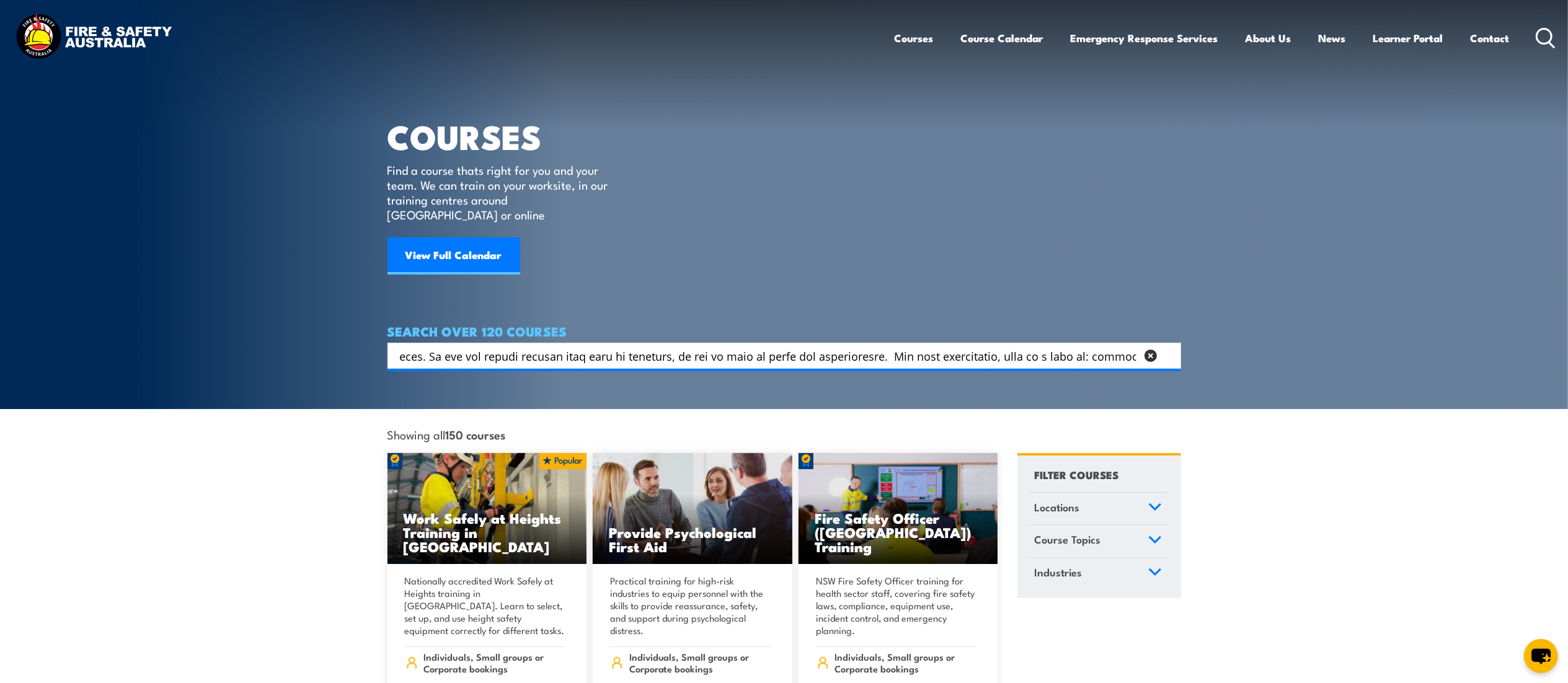
click at [497, 346] on input "Search input" at bounding box center [767, 356] width 738 height 19
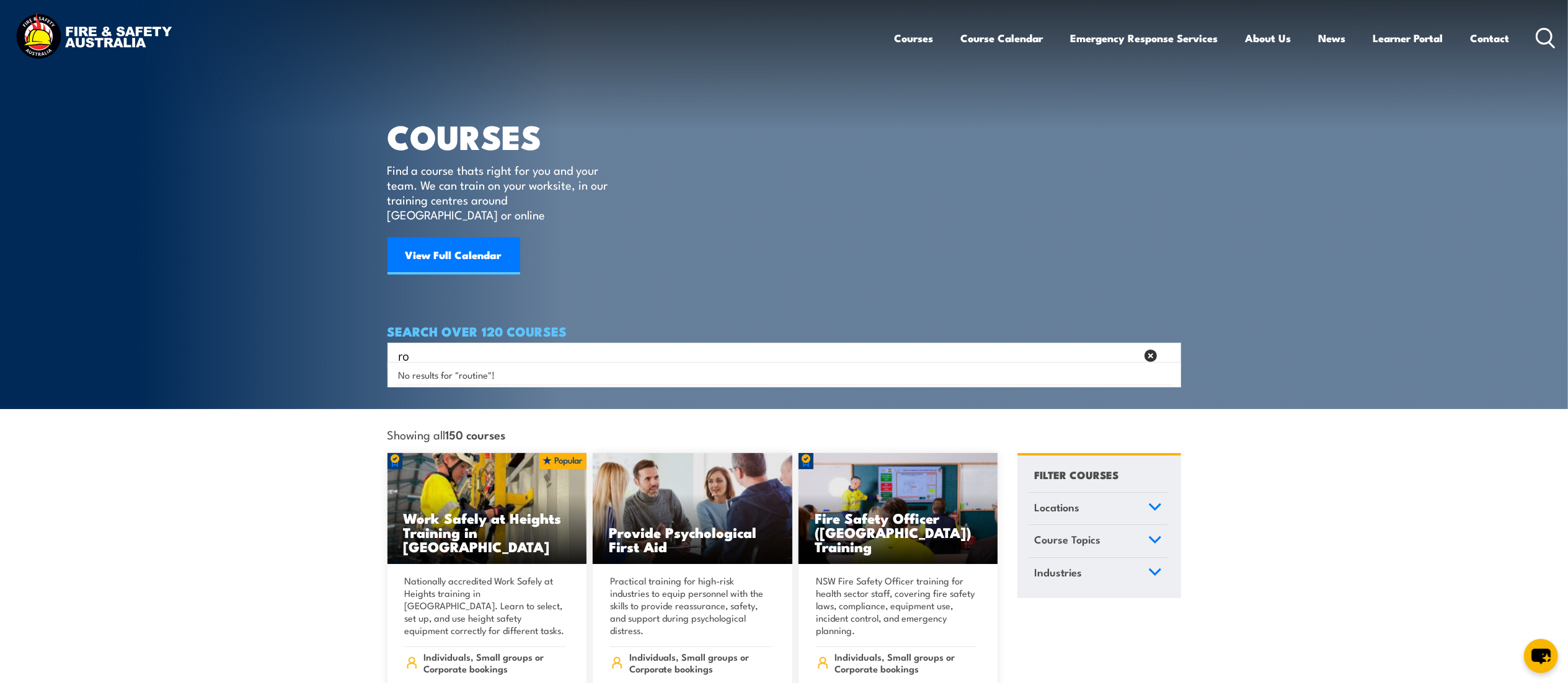
type input "r"
type input "Conduct routine"
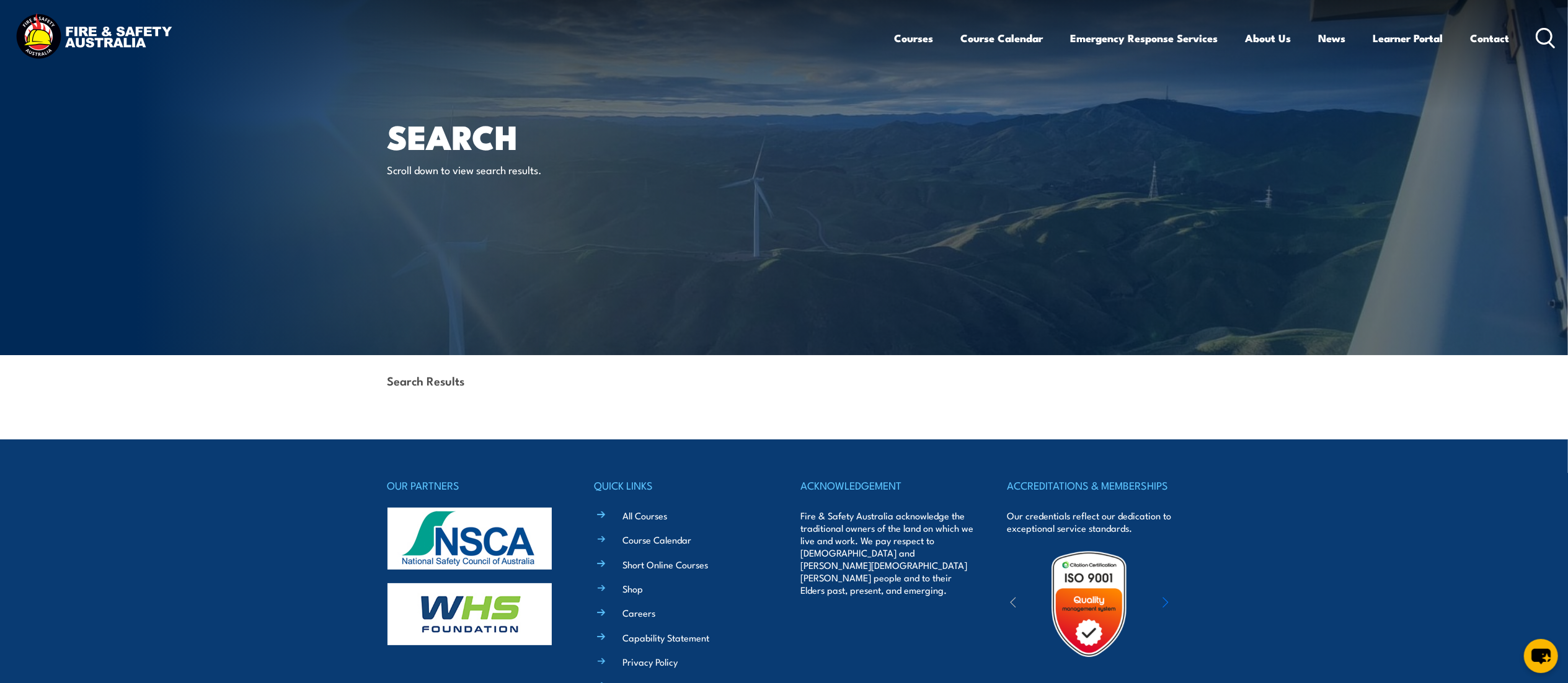
click at [1543, 31] on icon at bounding box center [1546, 38] width 20 height 21
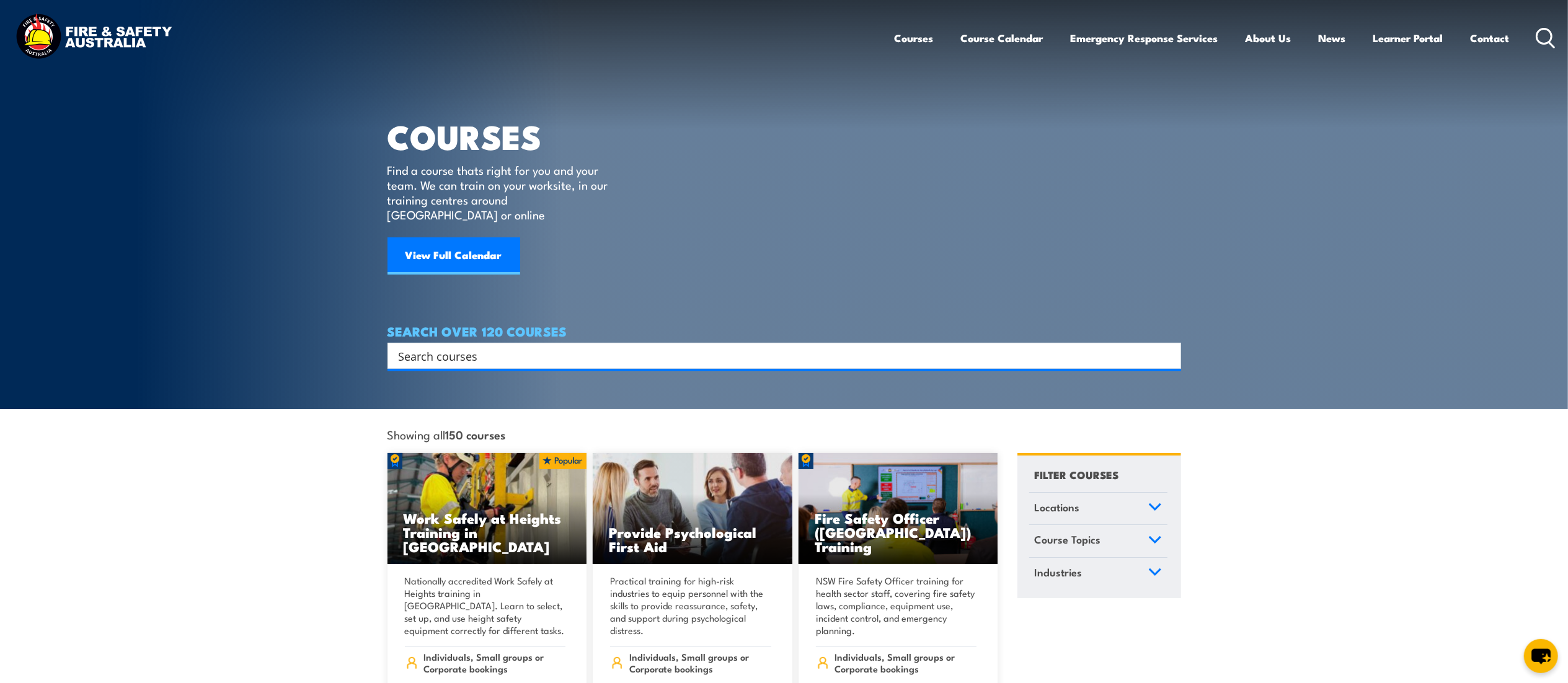
click at [732, 346] on input "Search input" at bounding box center [777, 356] width 756 height 19
type input "extinguisher"
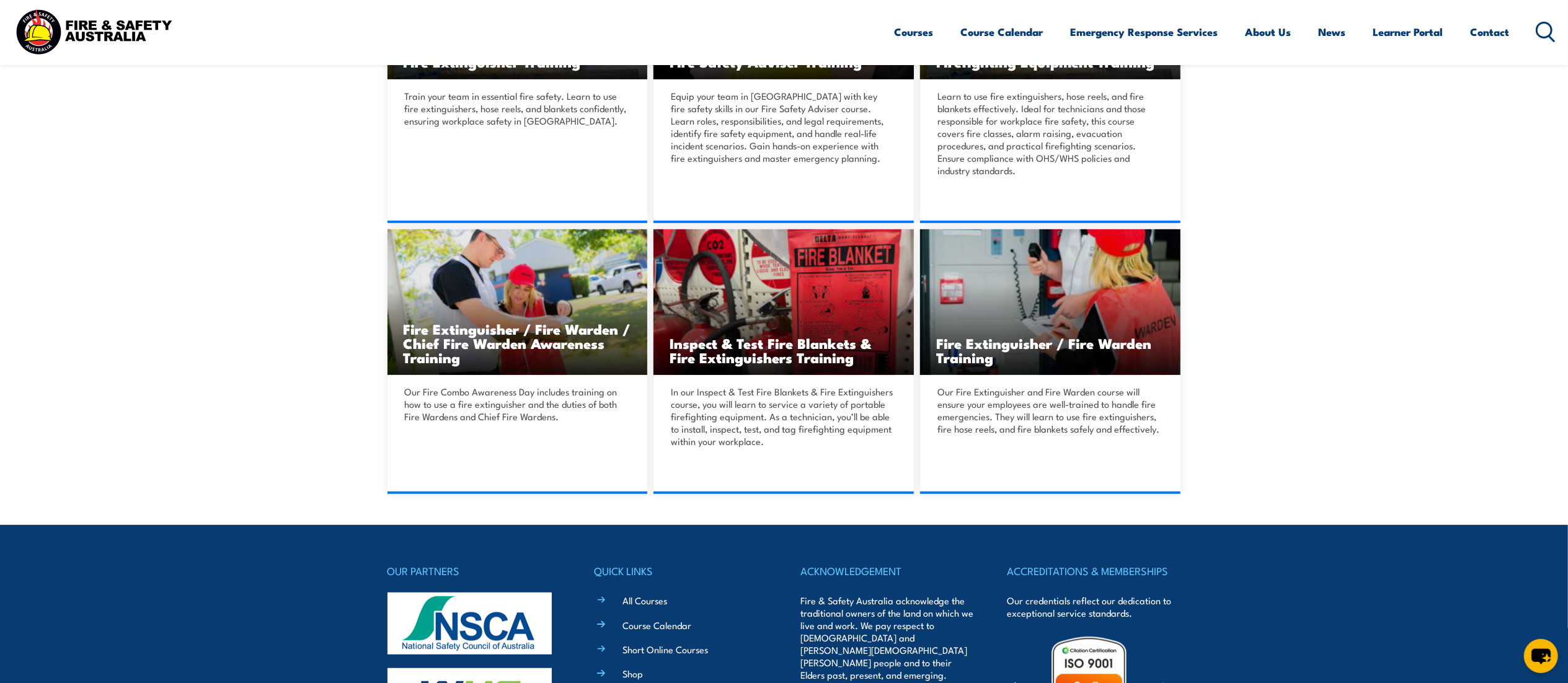
scroll to position [477, 0]
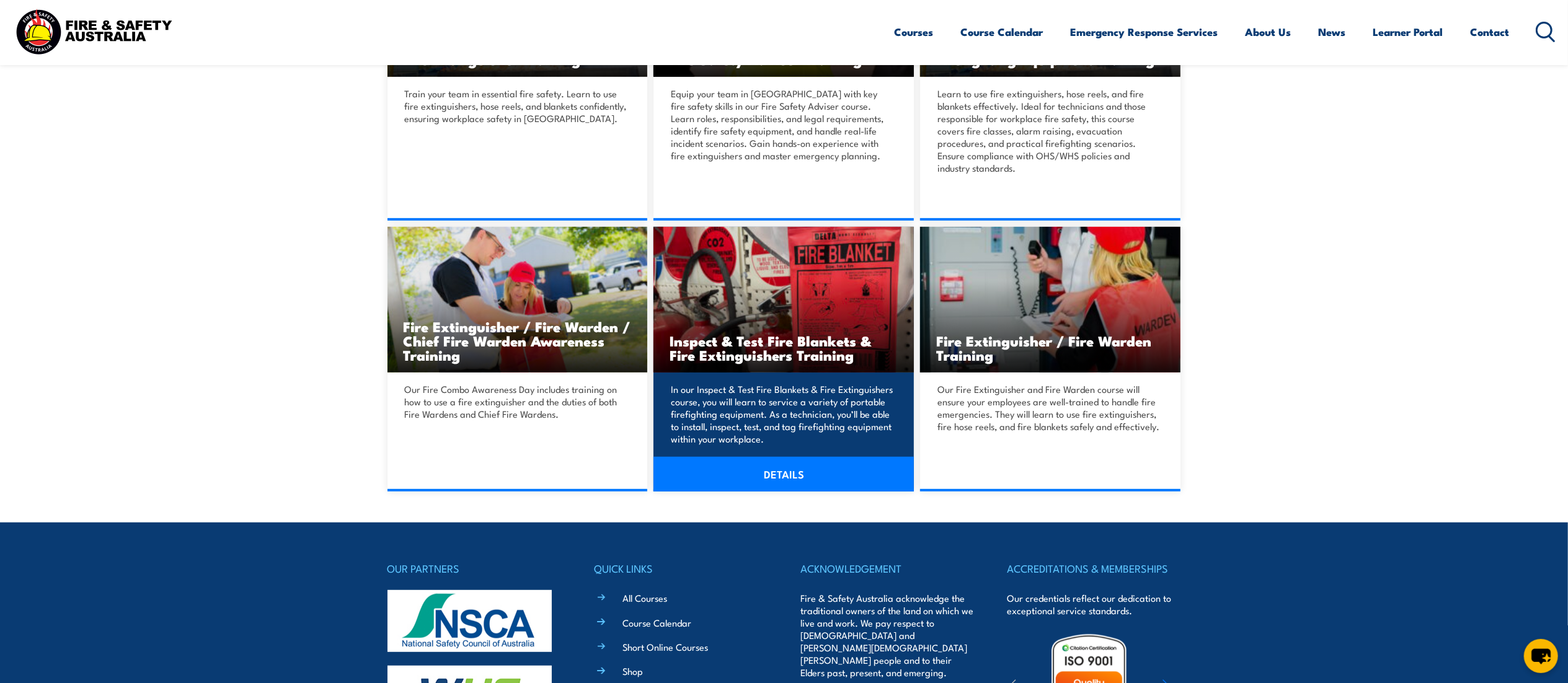
click at [753, 344] on h3 "Inspect & Test Fire Blankets & Fire Extinguishers Training" at bounding box center [784, 347] width 228 height 28
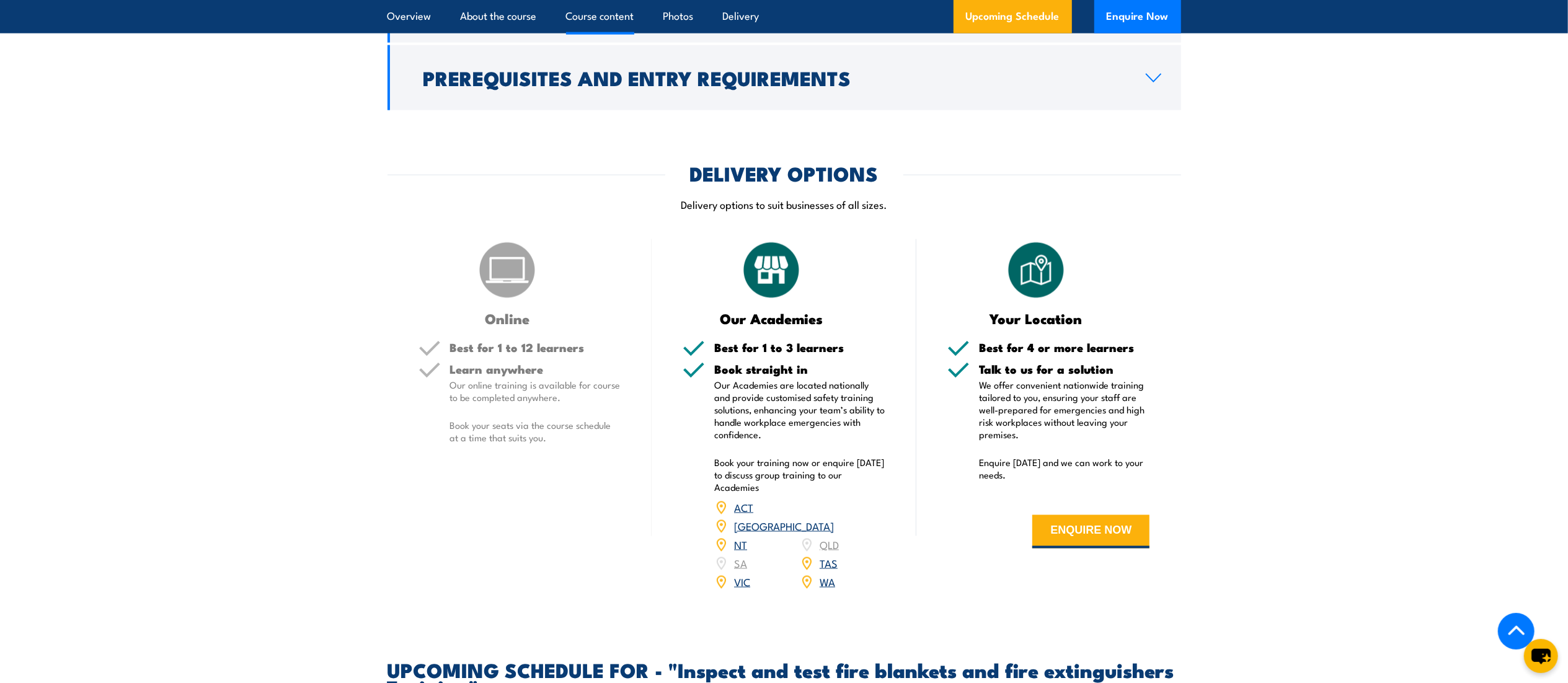
scroll to position [1733, 0]
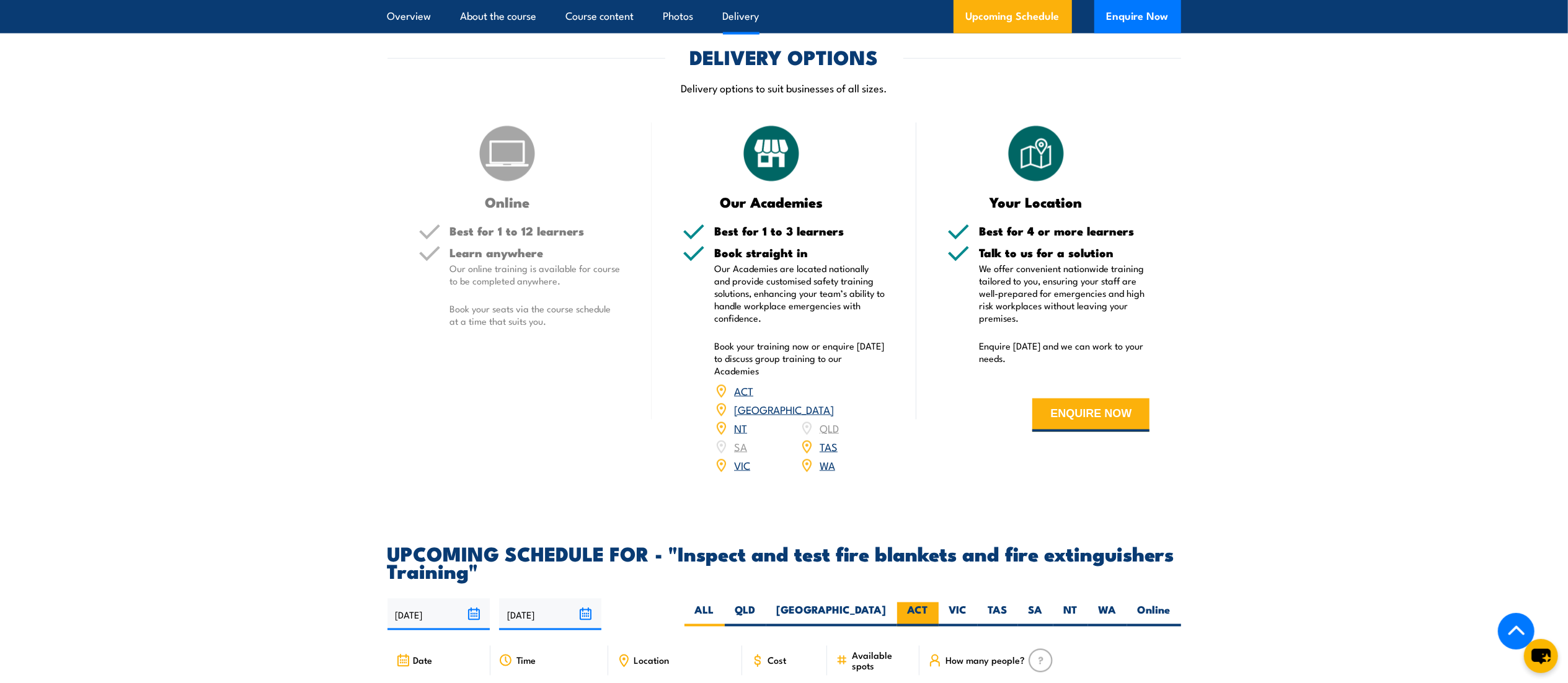
click at [913, 627] on label "ACT" at bounding box center [918, 614] width 42 height 24
click at [928, 611] on input "ACT" at bounding box center [932, 606] width 8 height 8
radio input "true"
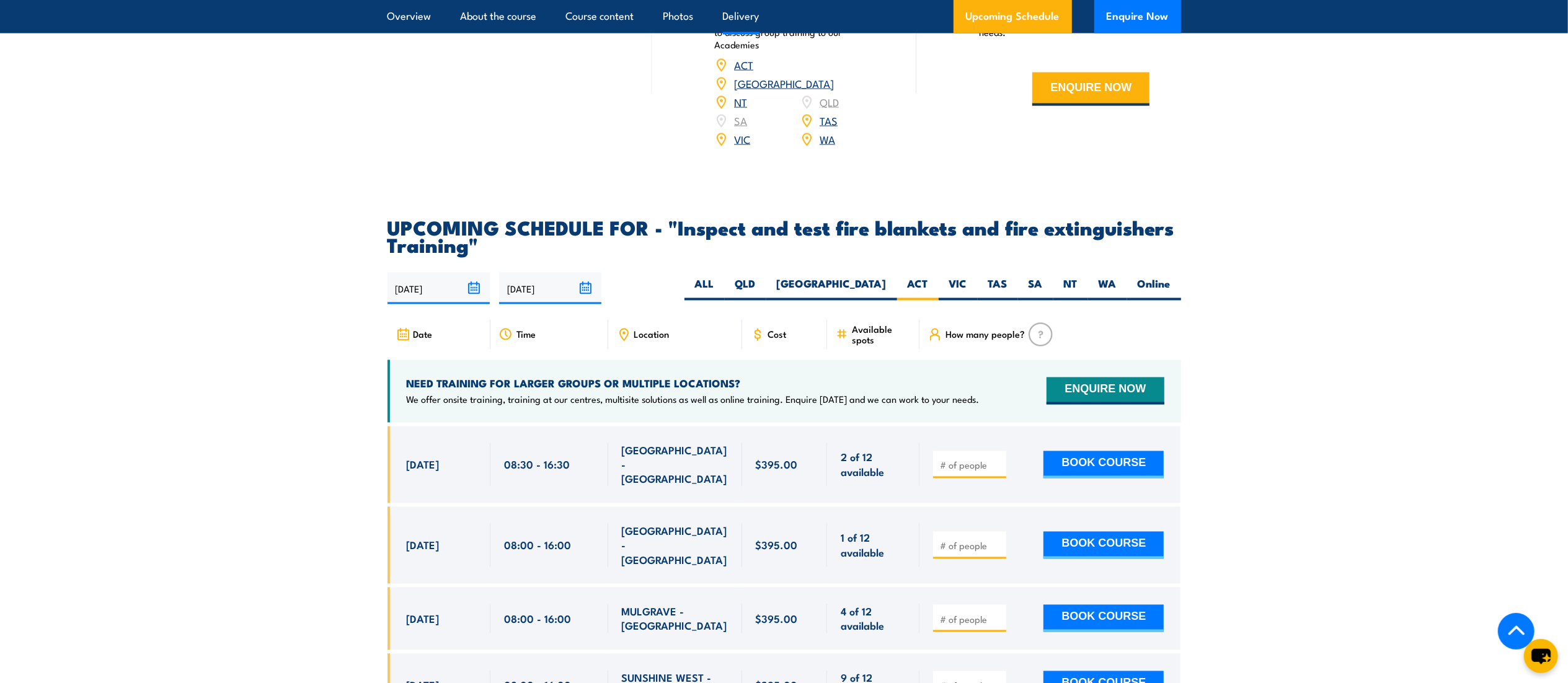
scroll to position [2060, 0]
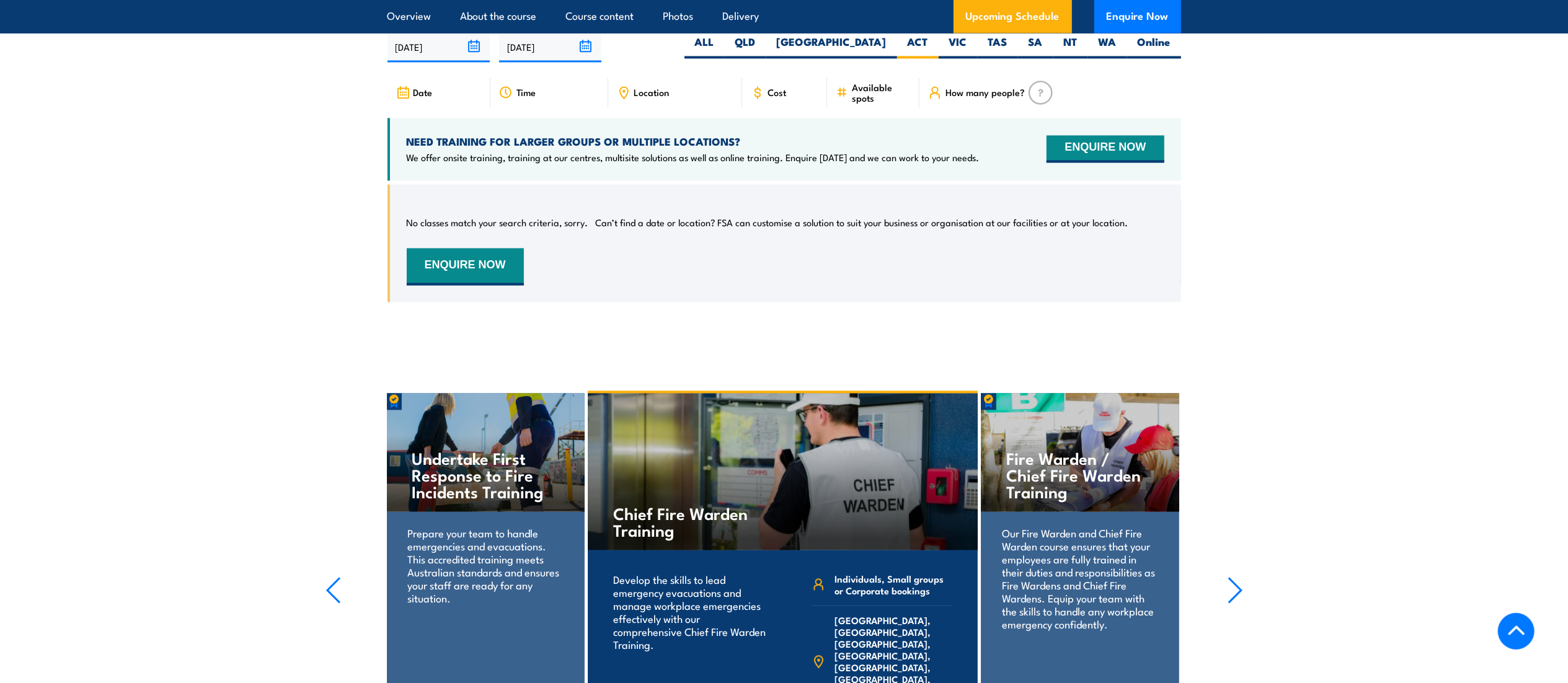
scroll to position [2303, 0]
